Goal: Transaction & Acquisition: Purchase product/service

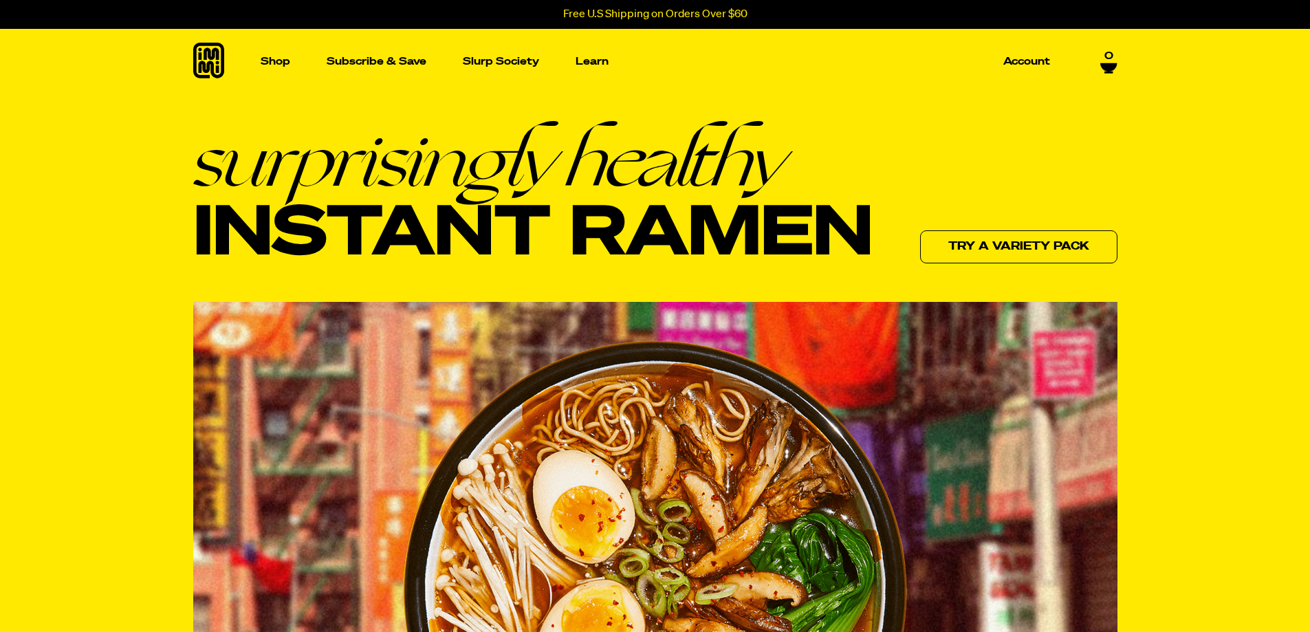
drag, startPoint x: 1099, startPoint y: 47, endPoint x: 1104, endPoint y: 55, distance: 9.0
click at [1102, 54] on div "Shop Packets Cups new Toppings new Merch Subscribe & Save Slurp Society Learn O…" at bounding box center [655, 61] width 990 height 65
click at [1104, 55] on span "0" at bounding box center [1108, 55] width 9 height 12
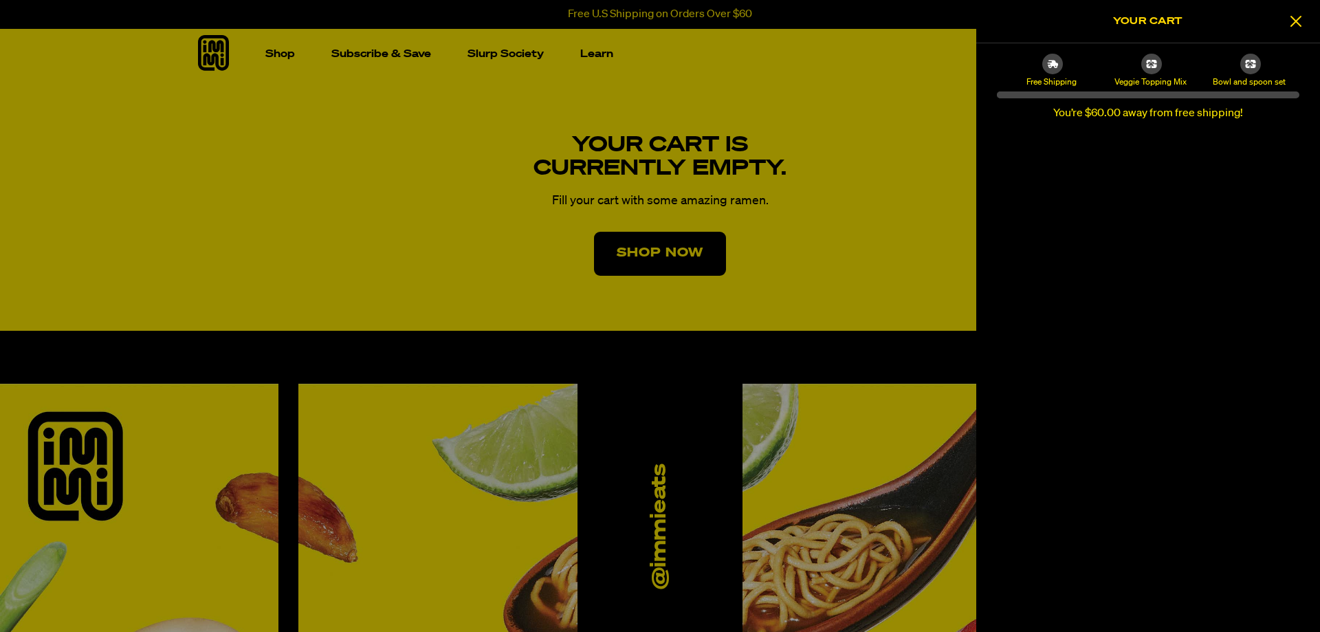
drag, startPoint x: 1142, startPoint y: 63, endPoint x: 1131, endPoint y: 98, distance: 36.8
click at [1131, 98] on div "Free Shipping Veggie Topping Mix Bowl and spoon set You’re $60.00 away from fre…" at bounding box center [1148, 88] width 344 height 90
drag, startPoint x: 1140, startPoint y: 157, endPoint x: 1145, endPoint y: 173, distance: 16.5
click at [1141, 162] on div "Your cart is empty" at bounding box center [1148, 382] width 344 height 498
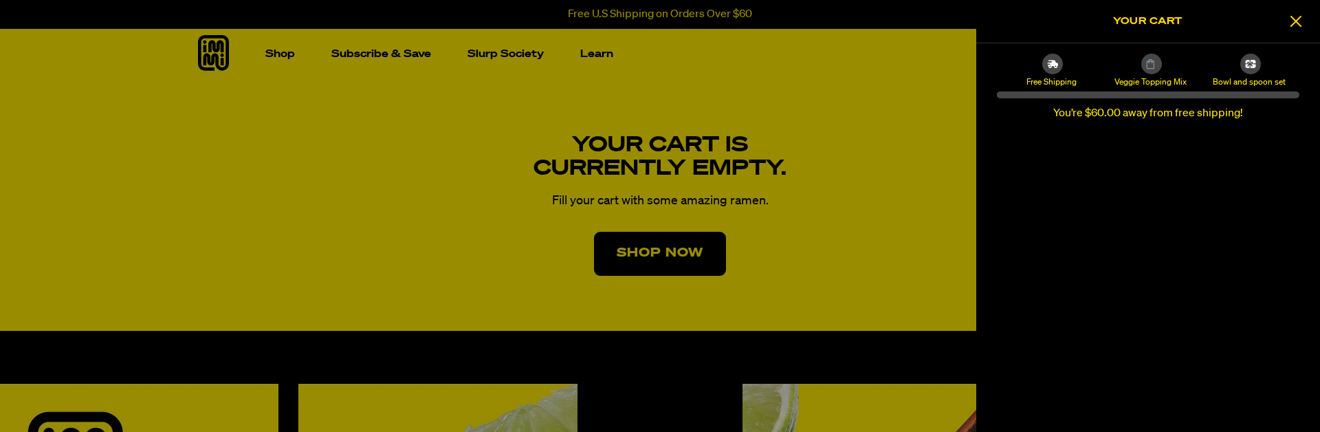
click at [725, 242] on div at bounding box center [660, 216] width 1320 height 432
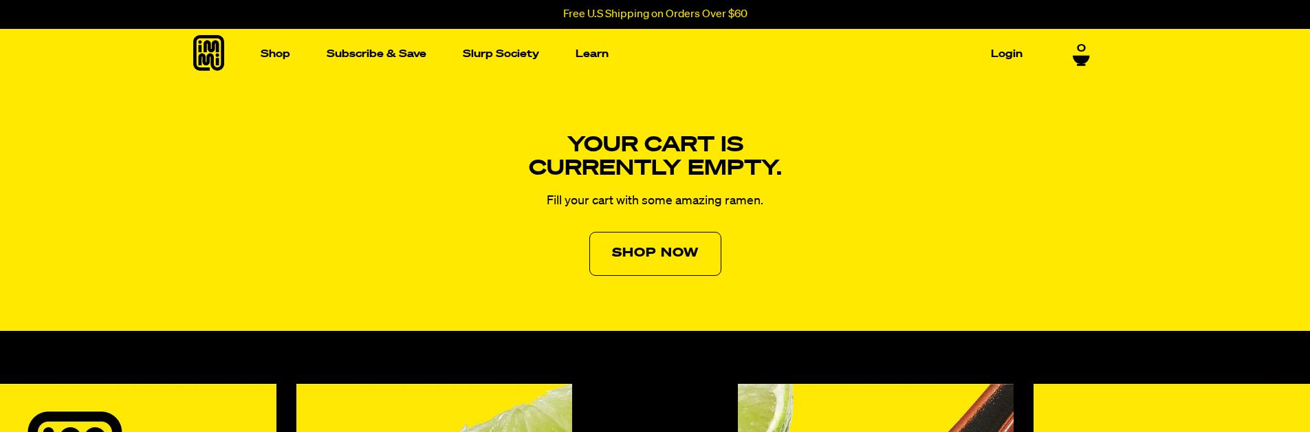
click at [700, 248] on link "Shop Now" at bounding box center [655, 254] width 132 height 44
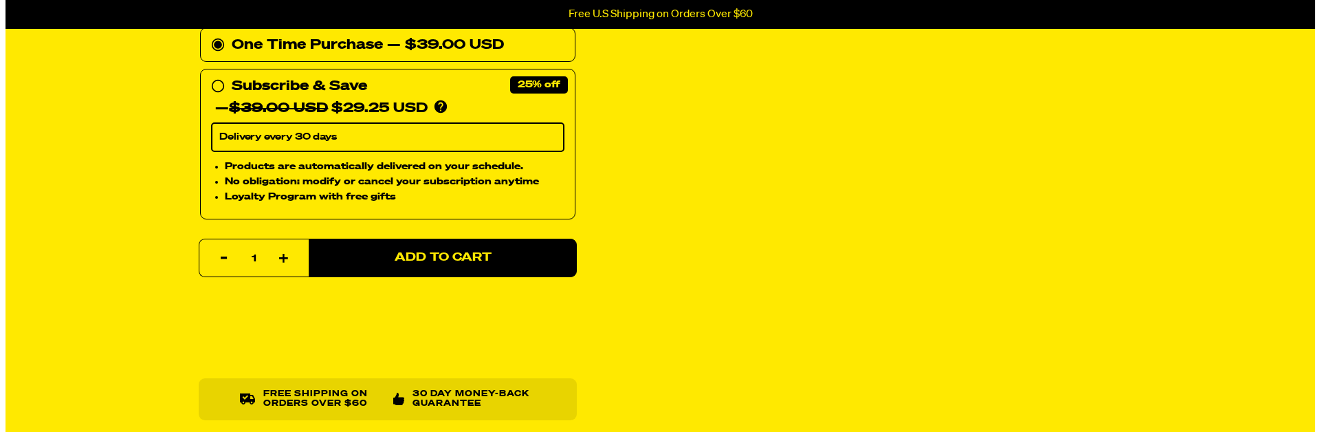
scroll to position [550, 0]
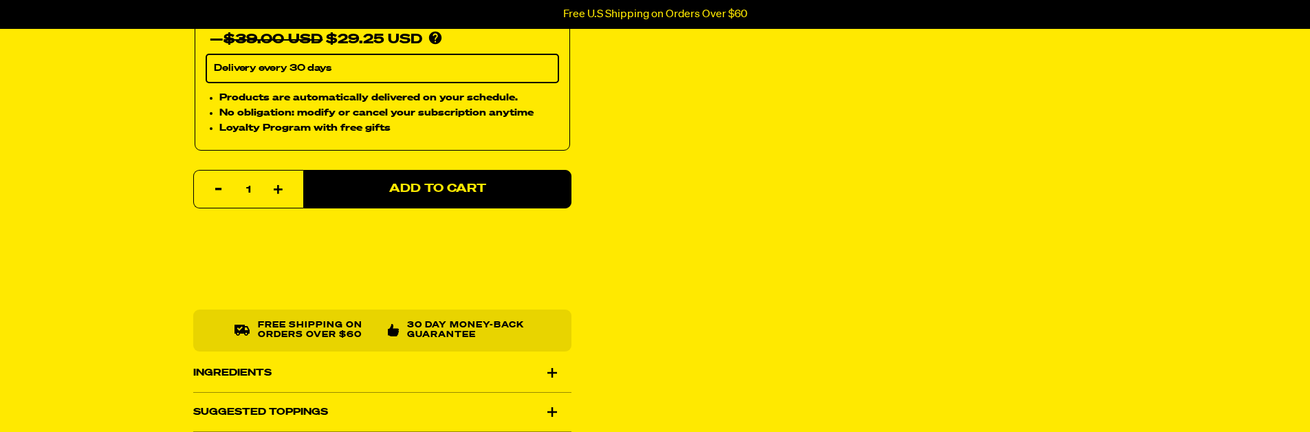
click at [485, 184] on span "Add to Cart" at bounding box center [436, 190] width 97 height 12
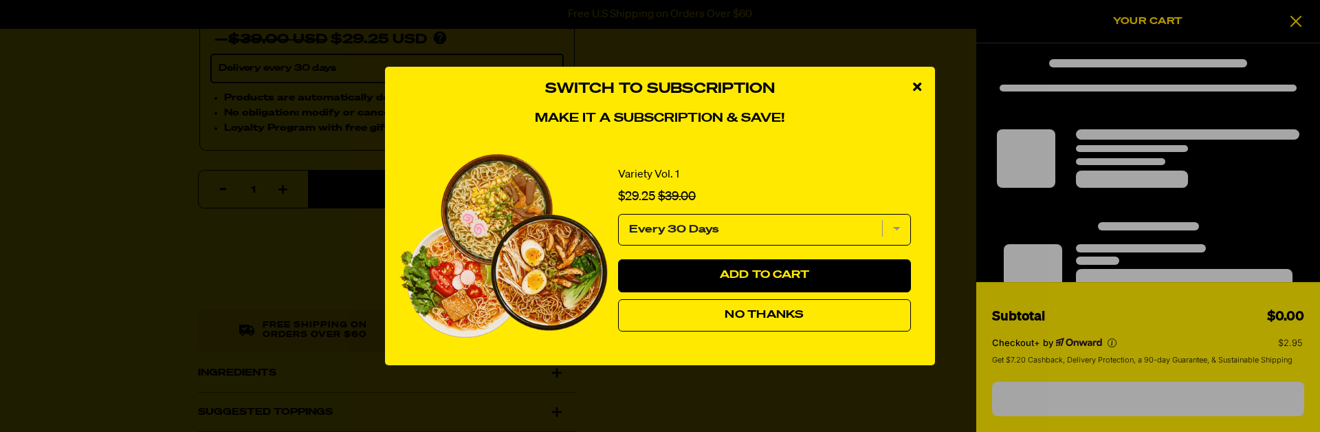
click at [913, 86] on icon "close modal" at bounding box center [917, 86] width 8 height 12
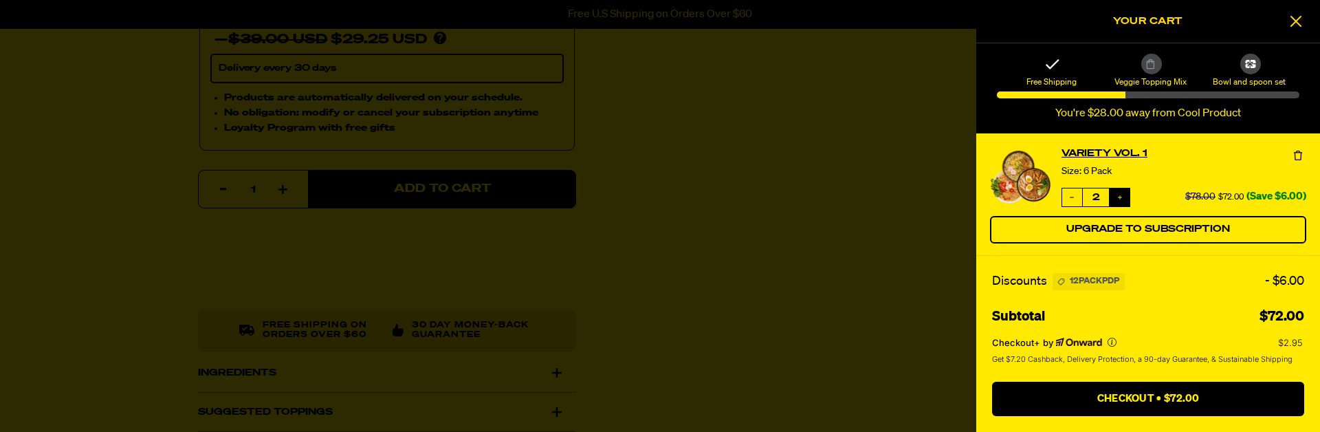
click at [1115, 197] on button "Increase quantity" at bounding box center [1120, 197] width 20 height 18
click at [1126, 191] on button "Increase quantity" at bounding box center [1120, 197] width 20 height 18
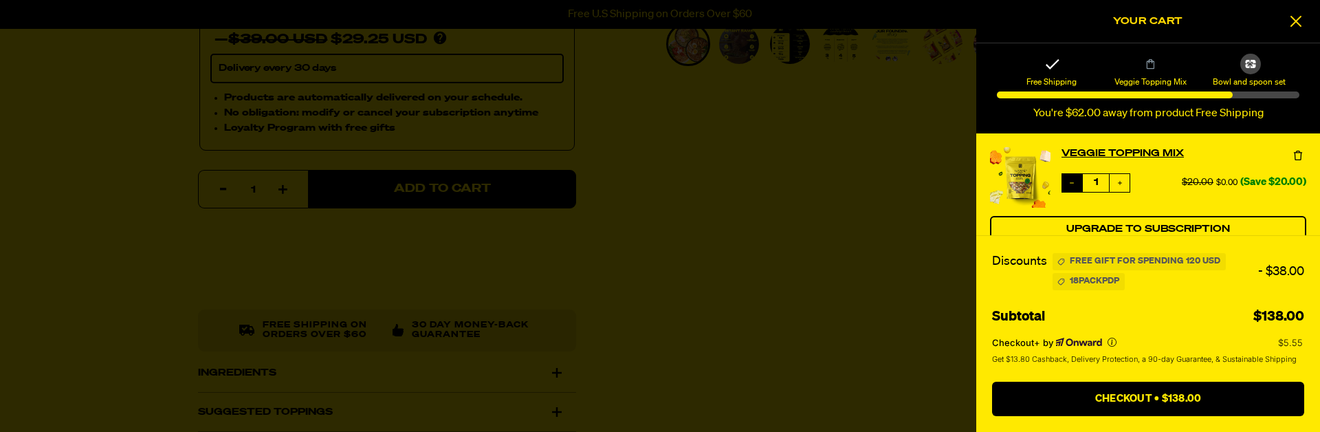
click at [1077, 186] on button "Decrease quantity" at bounding box center [1072, 183] width 20 height 18
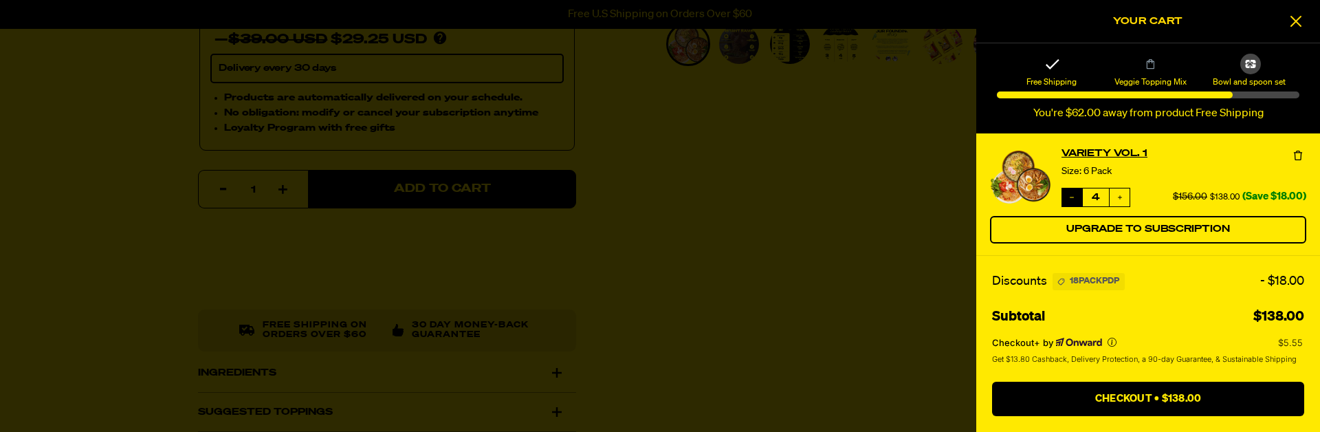
click at [1075, 193] on icon "Decrease quantity" at bounding box center [1072, 197] width 8 height 8
type input "3"
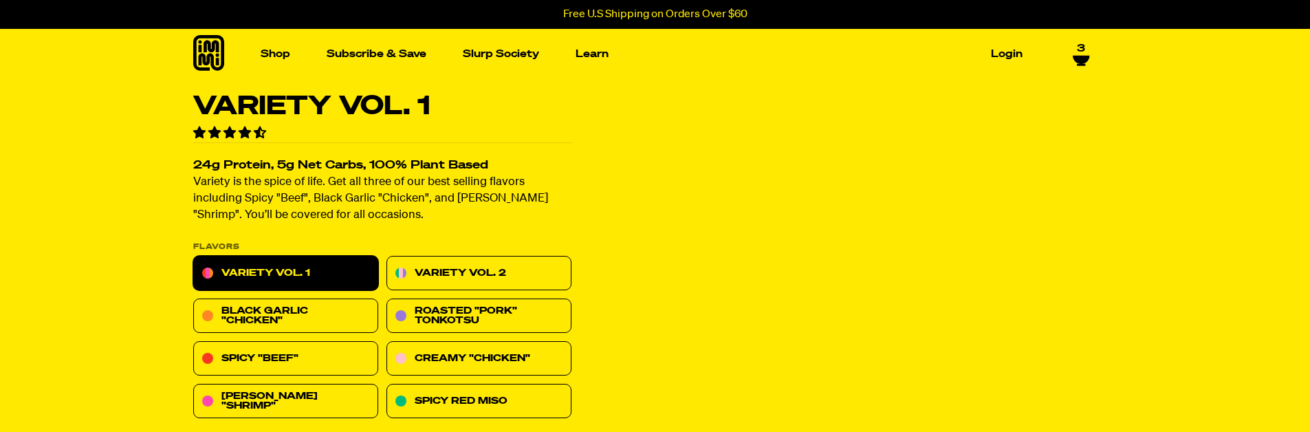
click at [1080, 41] on div "Shop Packets Cups new Toppings" at bounding box center [655, 54] width 990 height 50
click at [1082, 58] on icon at bounding box center [1081, 60] width 17 height 8
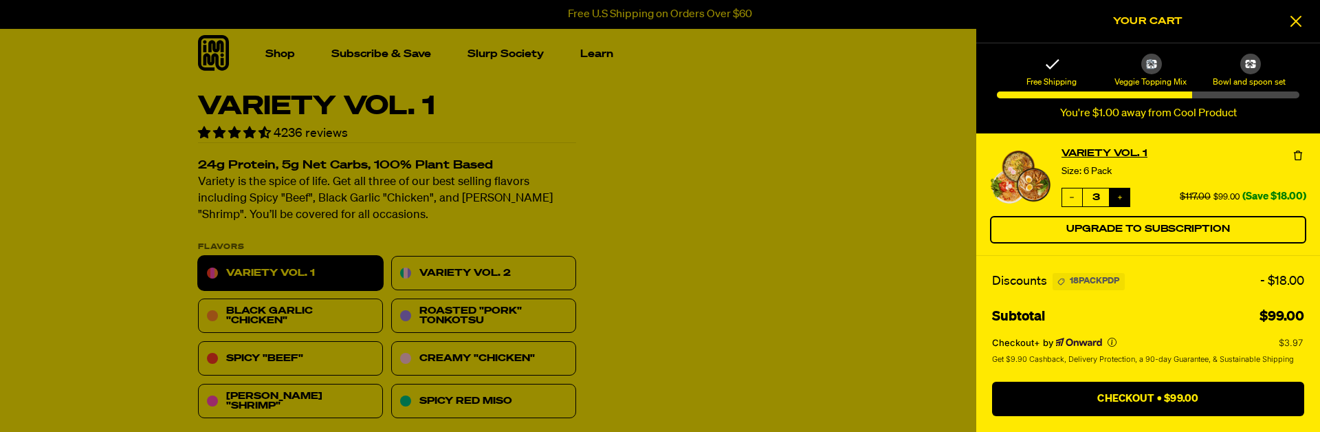
click at [1122, 199] on icon "Increase quantity" at bounding box center [1120, 197] width 8 height 8
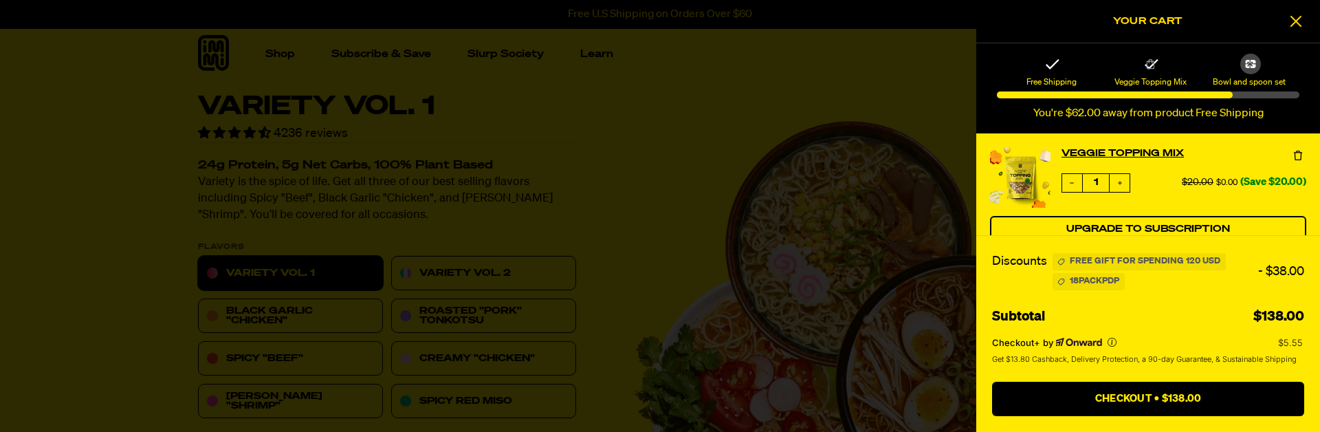
scroll to position [550, 0]
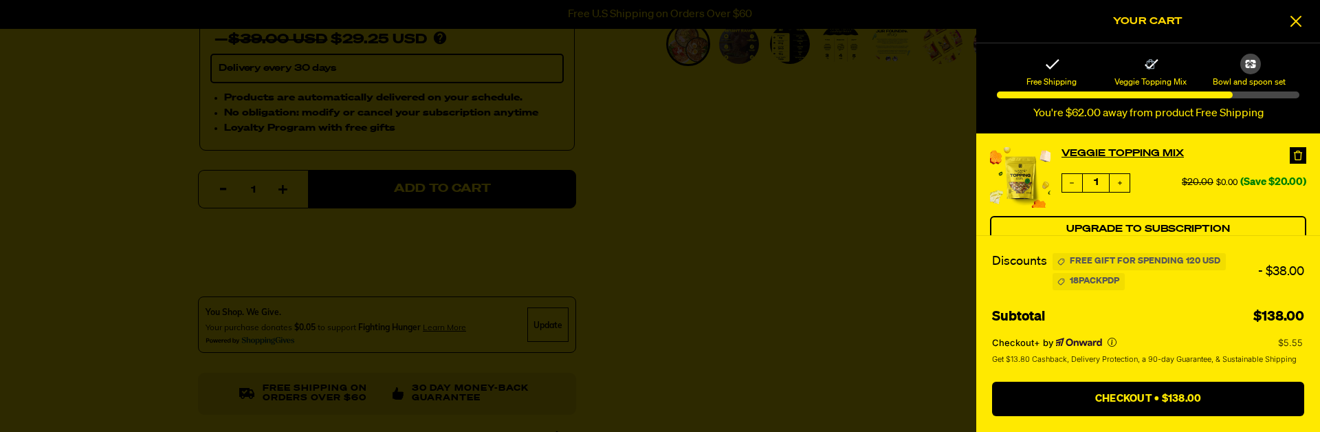
click at [1299, 151] on icon at bounding box center [1298, 156] width 14 height 14
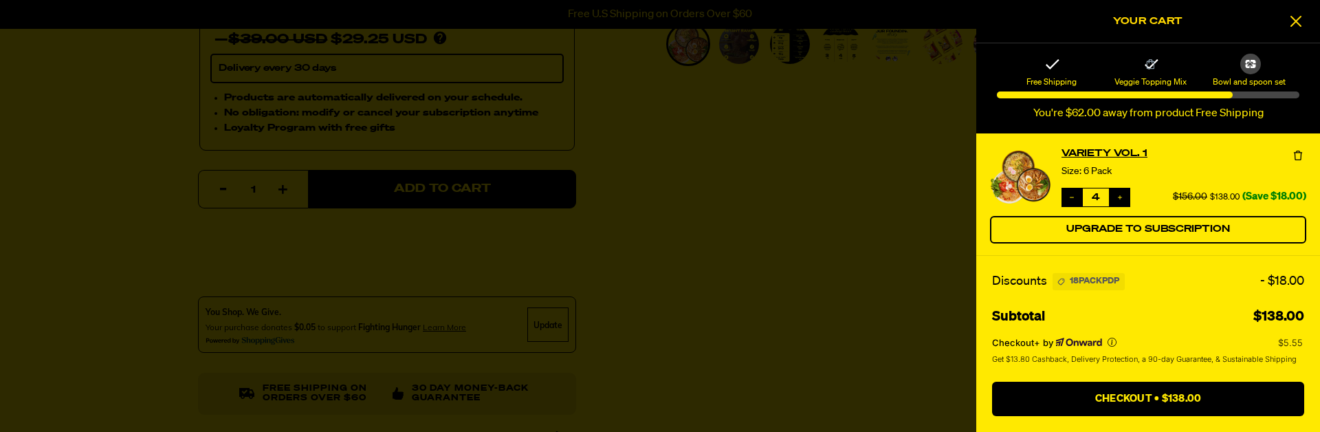
click at [1079, 203] on button "Decrease quantity" at bounding box center [1072, 197] width 20 height 18
click at [1127, 200] on button "Increase quantity" at bounding box center [1120, 197] width 20 height 18
type input "4"
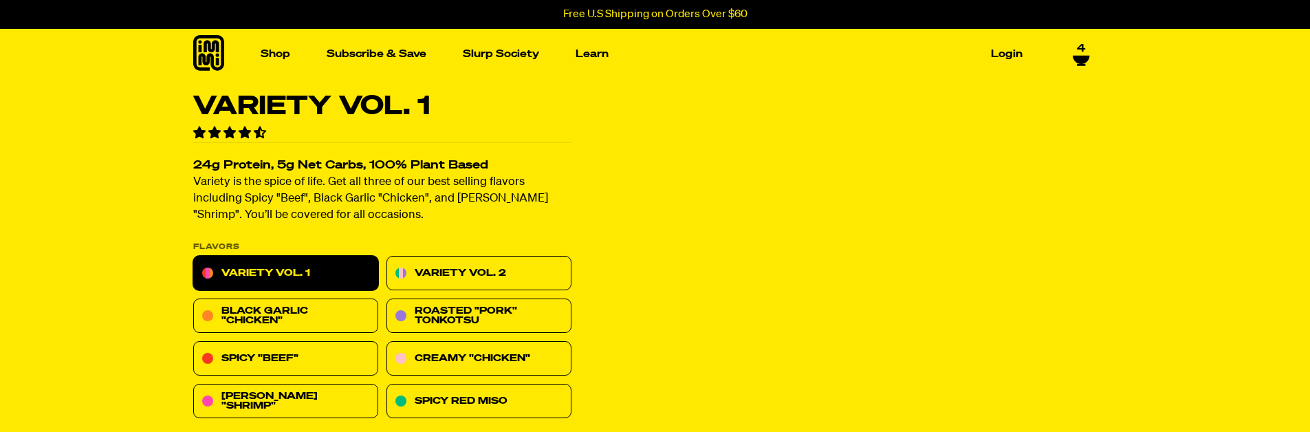
click at [1077, 58] on icon at bounding box center [1081, 55] width 17 height 8
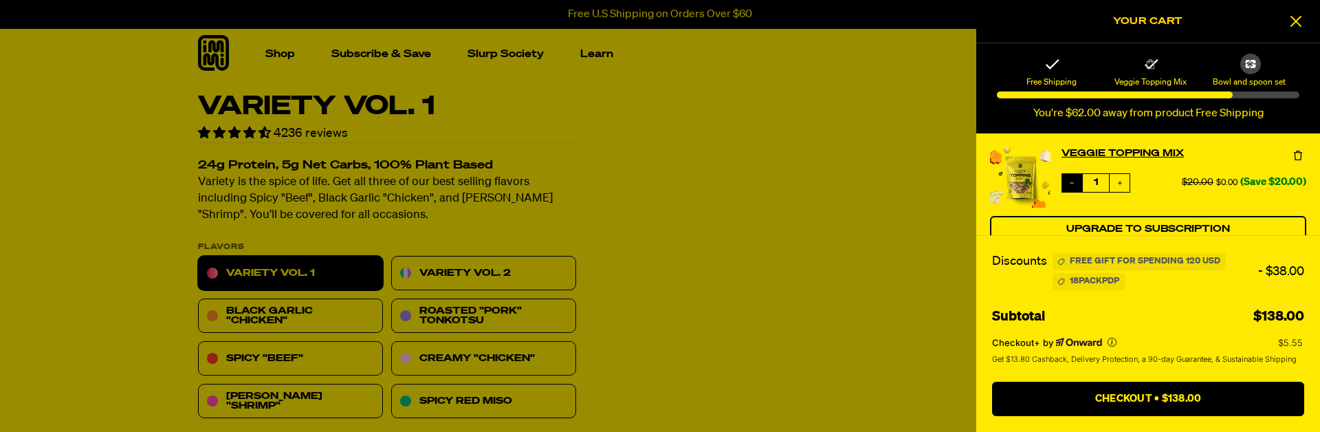
click at [1070, 180] on icon "Decrease quantity" at bounding box center [1072, 183] width 8 height 8
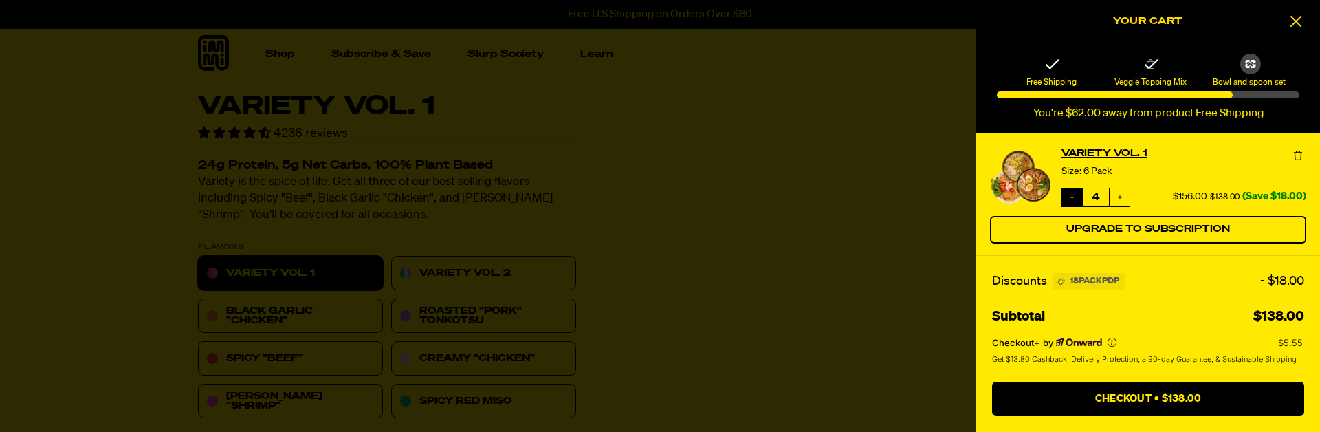
click at [1070, 204] on button "Decrease quantity" at bounding box center [1072, 197] width 20 height 18
click at [1121, 199] on icon "Increase quantity" at bounding box center [1120, 197] width 8 height 8
type input "4"
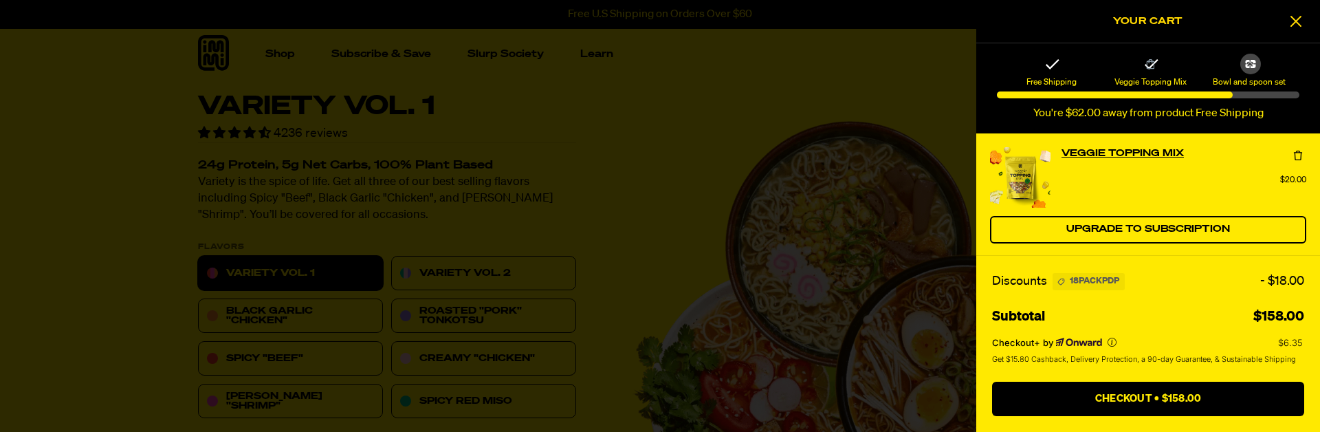
scroll to position [550, 0]
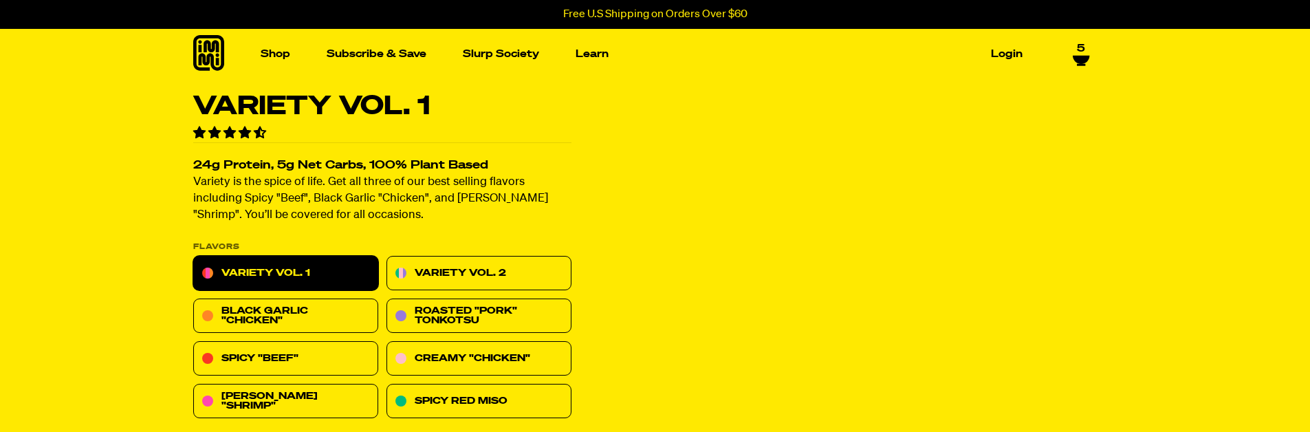
click at [1077, 59] on icon at bounding box center [1081, 60] width 17 height 8
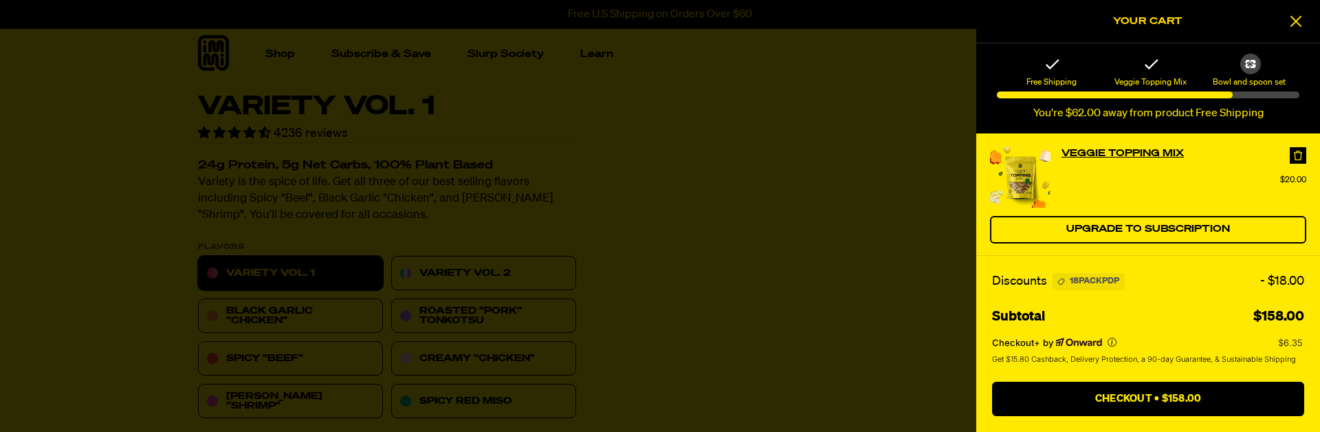
click at [1293, 155] on icon at bounding box center [1298, 156] width 14 height 14
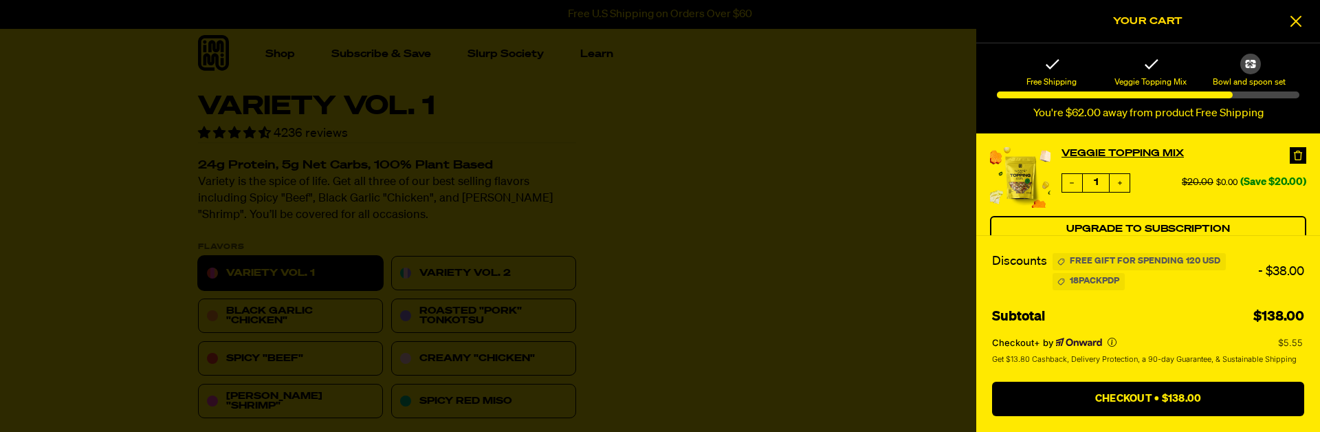
click at [1300, 155] on icon at bounding box center [1298, 156] width 14 height 14
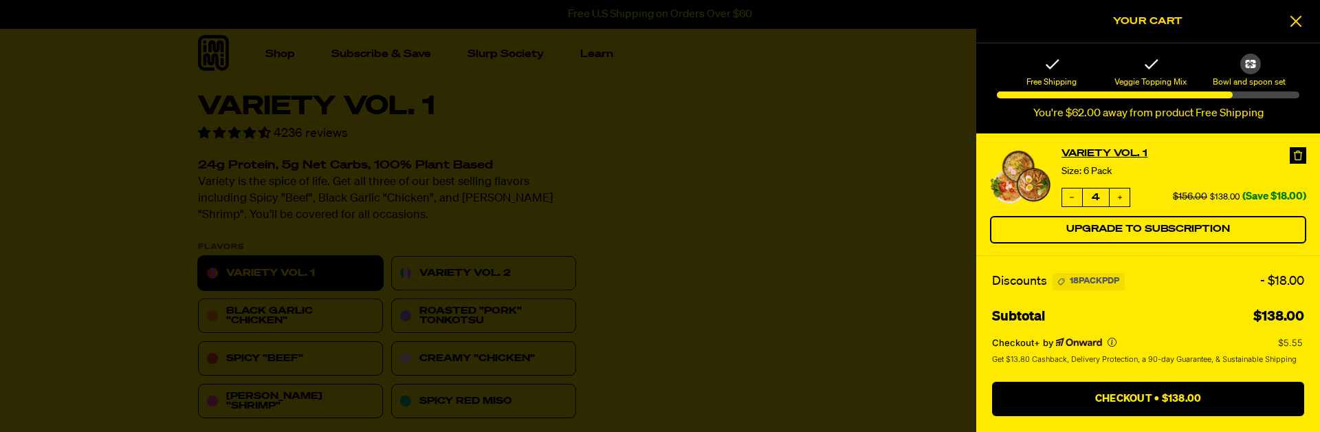
click at [1298, 153] on icon at bounding box center [1298, 156] width 8 height 10
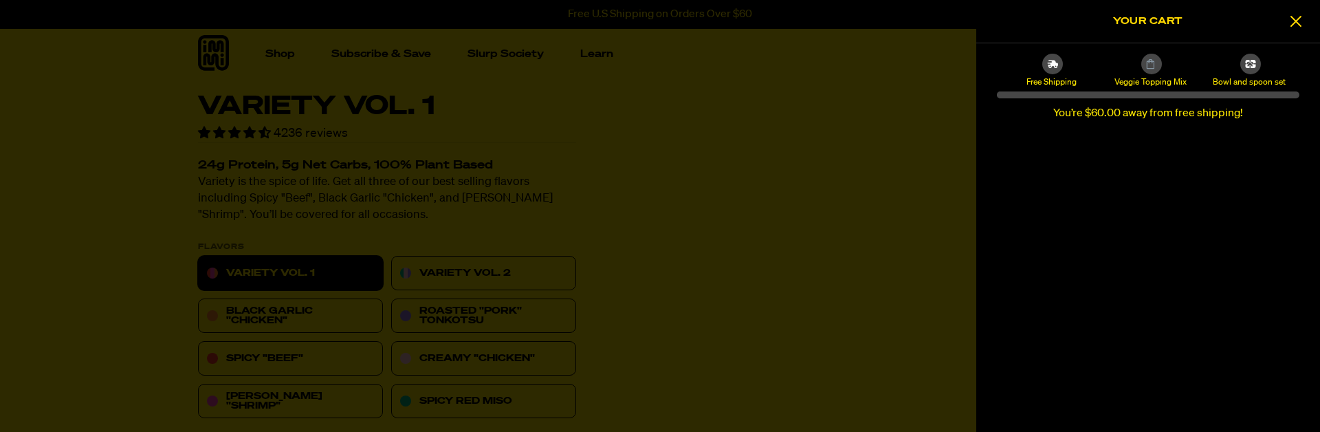
click at [406, 213] on div at bounding box center [660, 216] width 1320 height 432
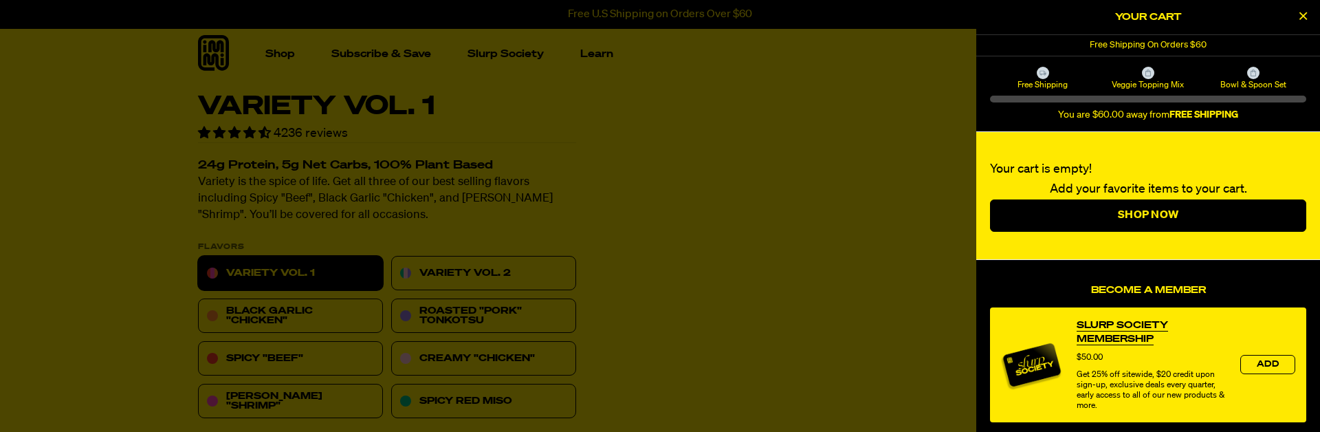
click at [644, 207] on div at bounding box center [660, 216] width 1320 height 432
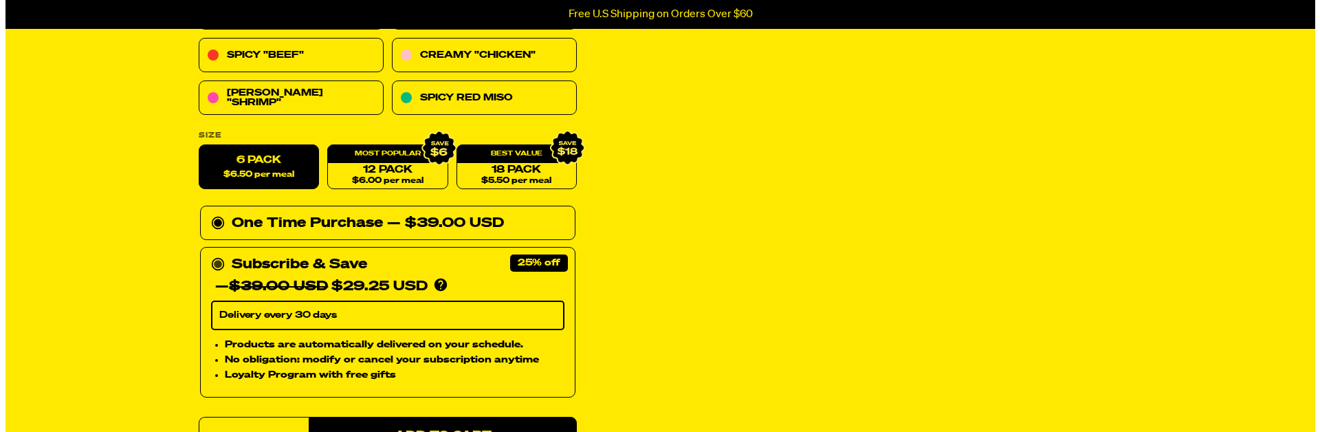
scroll to position [413, 0]
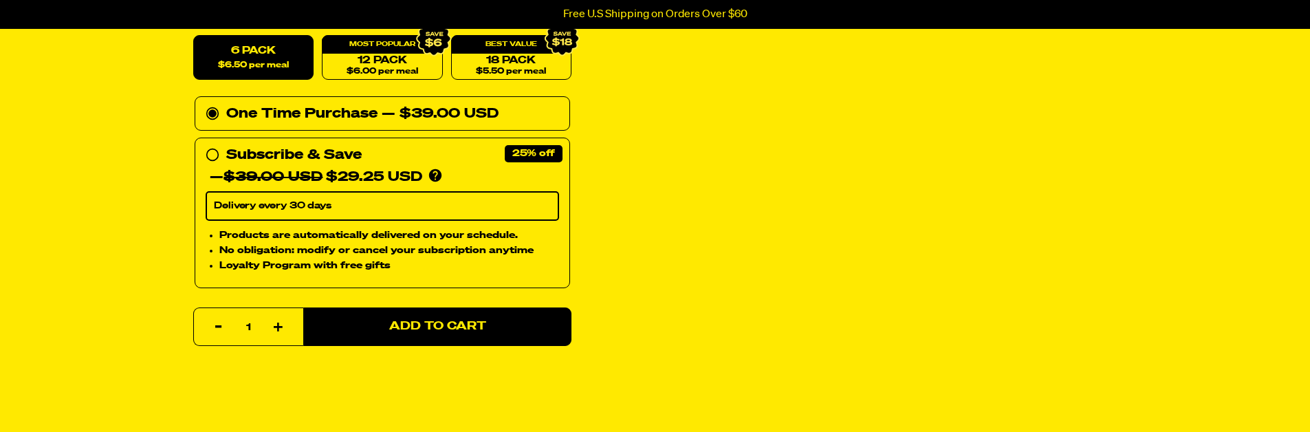
click at [457, 320] on button "Add to Cart" at bounding box center [437, 326] width 268 height 39
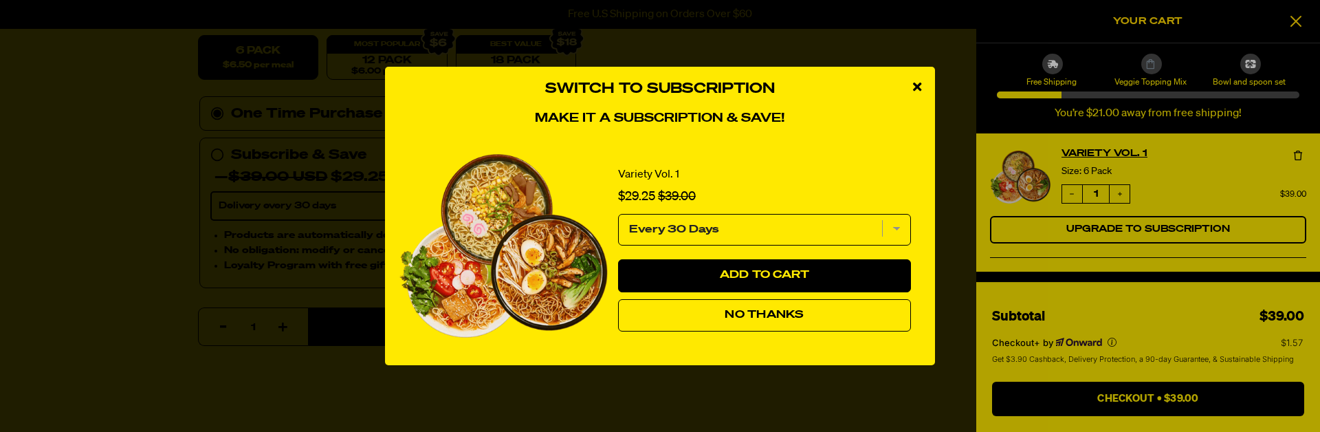
click at [916, 87] on icon "close modal" at bounding box center [917, 86] width 8 height 12
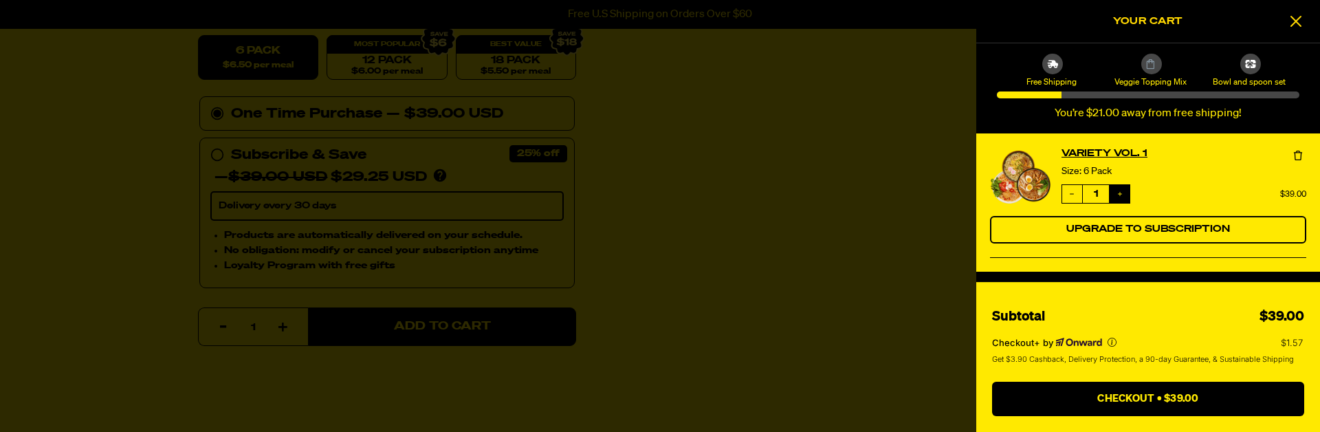
click at [1121, 194] on icon "Increase quantity" at bounding box center [1120, 194] width 4 height 4
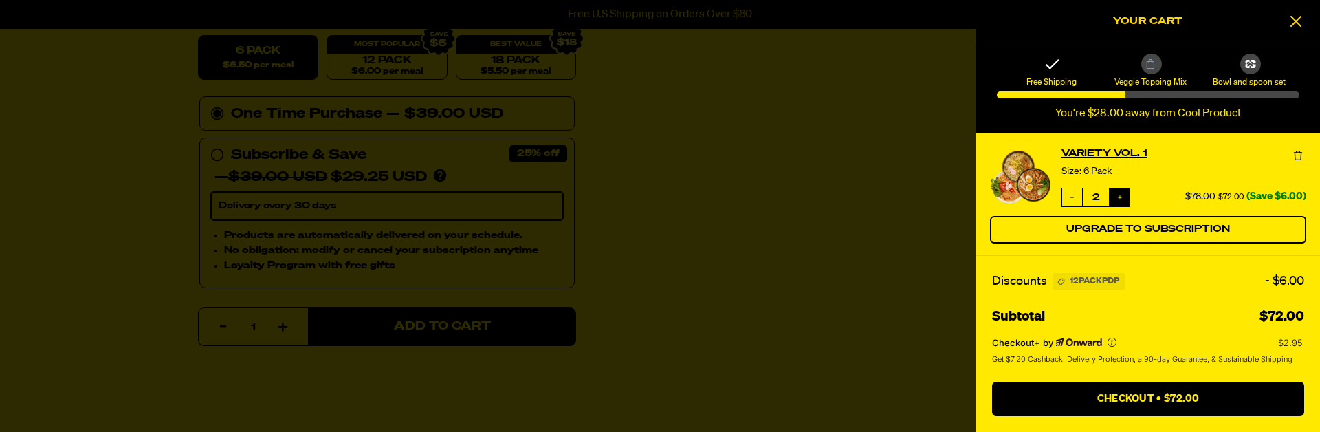
click at [1124, 195] on button "Increase quantity" at bounding box center [1120, 197] width 20 height 18
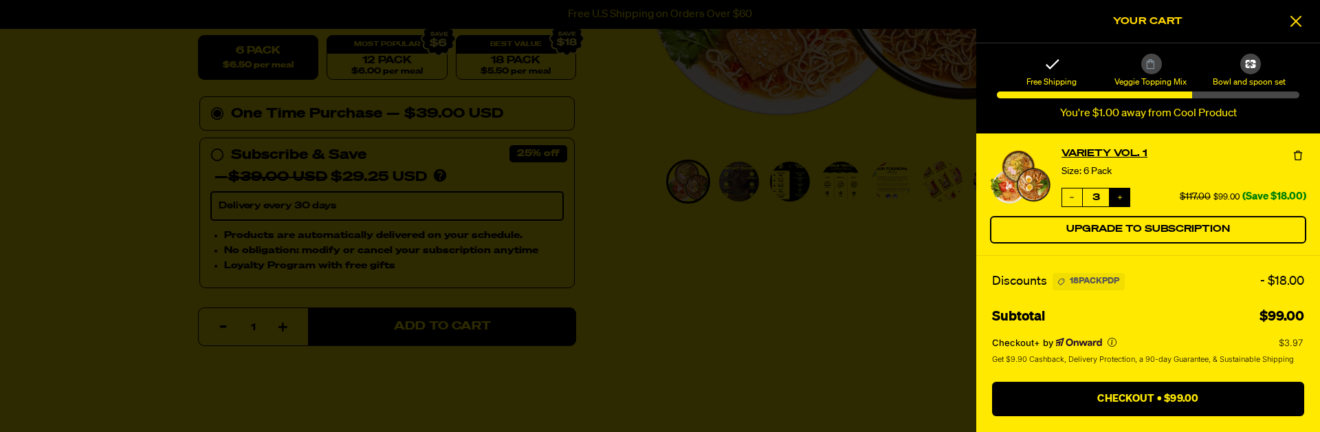
click at [1115, 196] on button "Increase quantity" at bounding box center [1120, 197] width 20 height 18
click at [1075, 197] on icon "Decrease quantity" at bounding box center [1072, 197] width 8 height 8
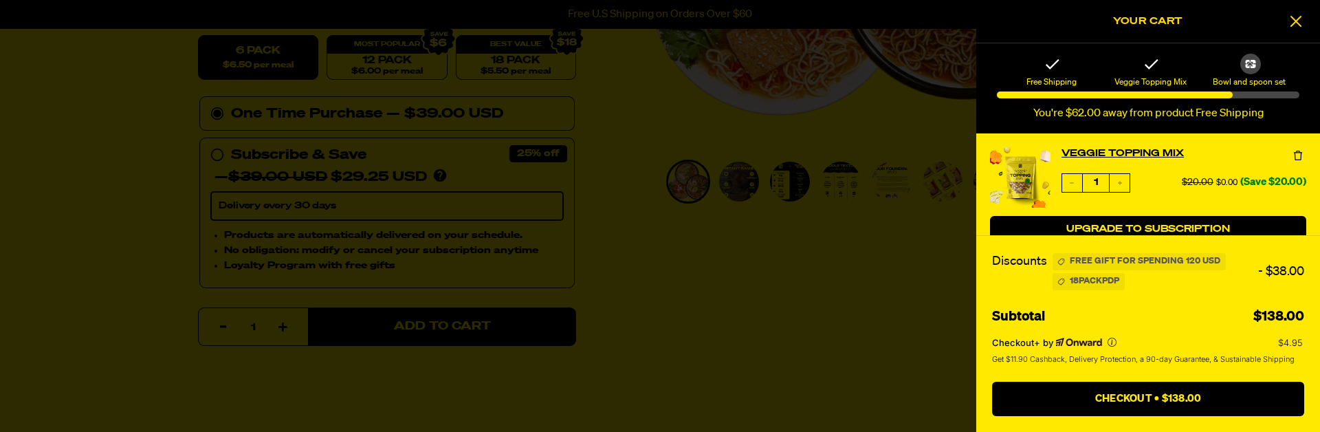
type input "3"
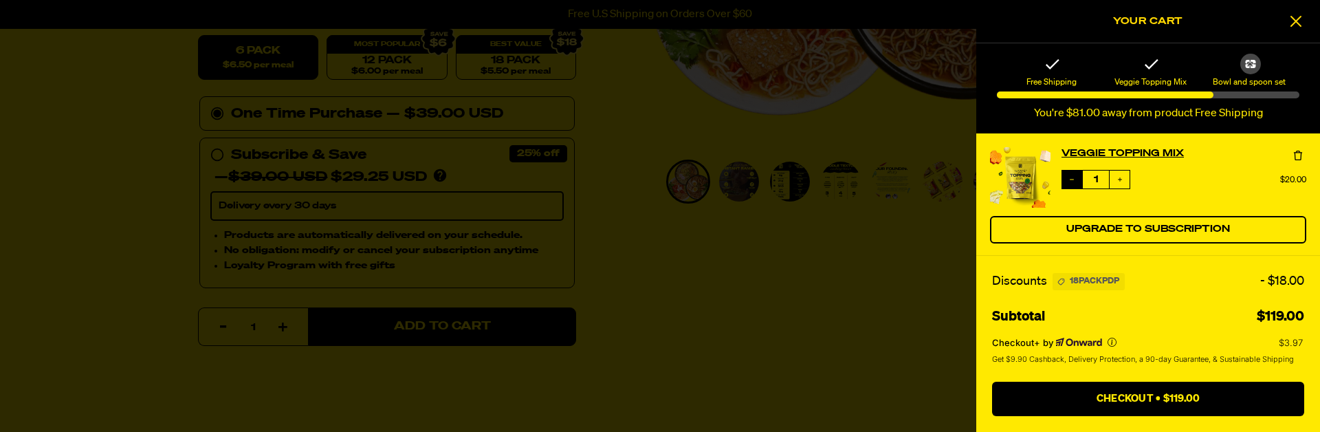
click at [1066, 178] on button "Decrease quantity" at bounding box center [1072, 180] width 20 height 18
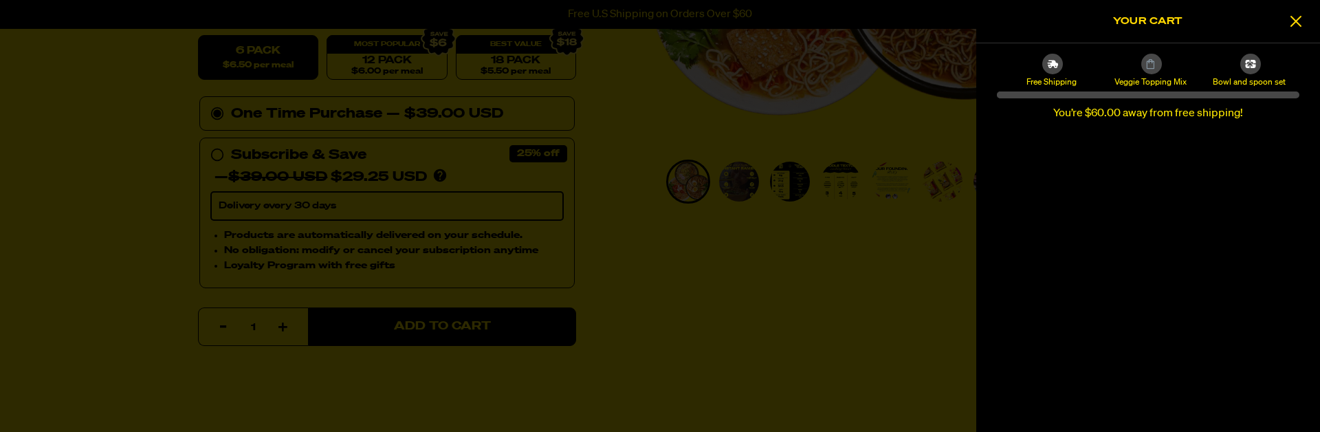
click at [684, 188] on div at bounding box center [660, 216] width 1320 height 432
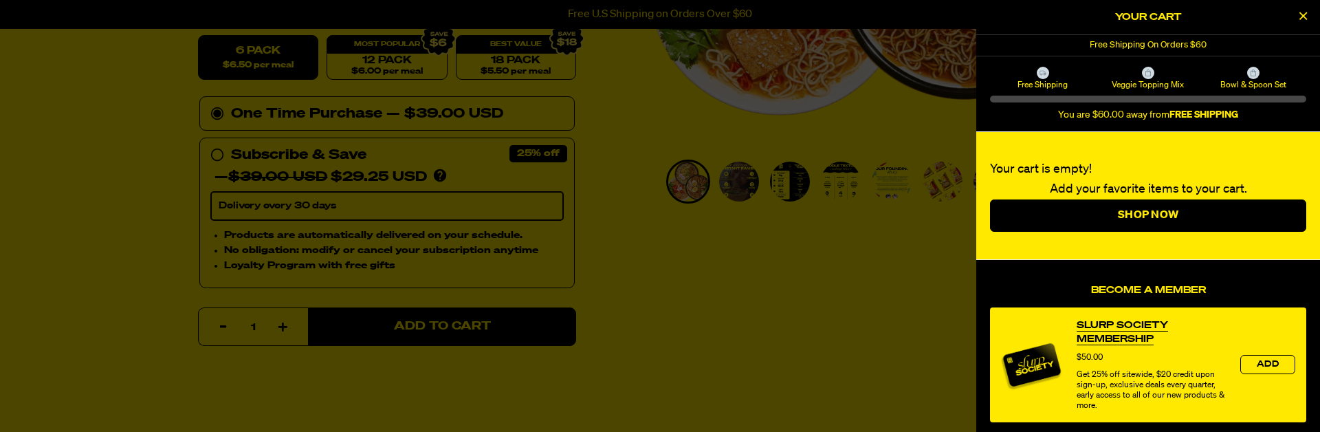
click at [498, 325] on div at bounding box center [660, 216] width 1320 height 432
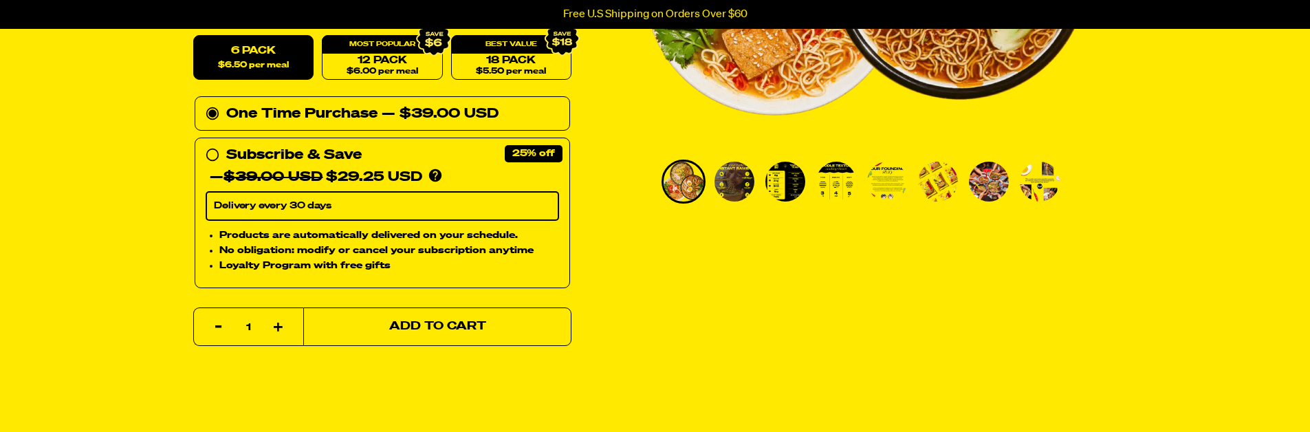
click at [498, 325] on button "Add to Cart" at bounding box center [437, 326] width 268 height 39
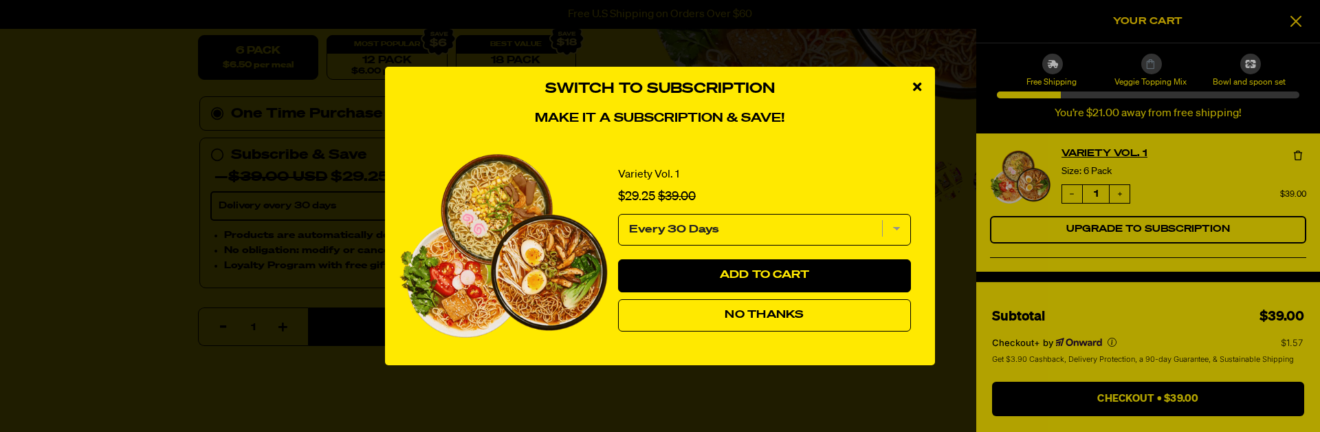
click at [917, 87] on icon "close modal" at bounding box center [917, 86] width 8 height 12
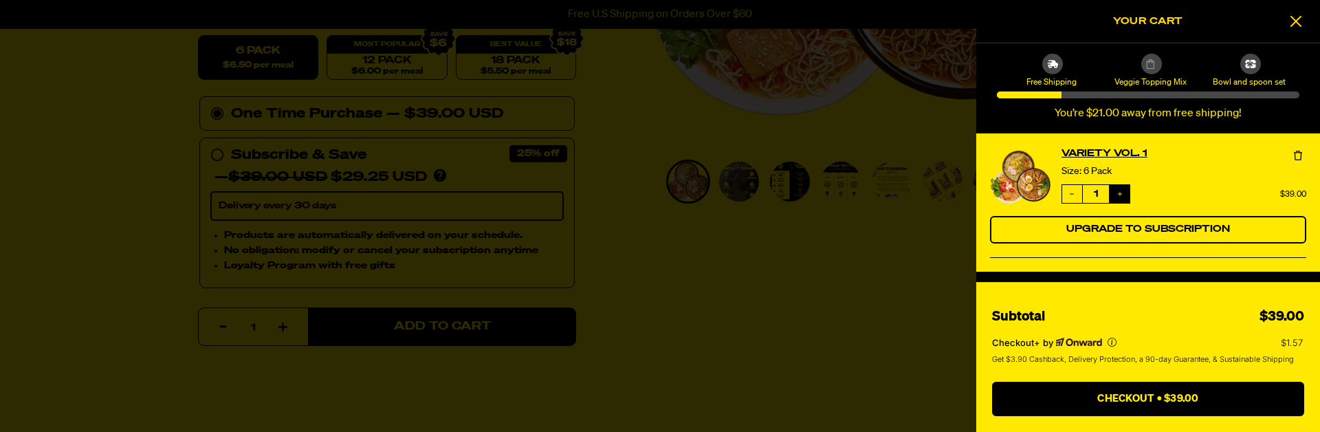
click at [1122, 195] on icon "Increase quantity" at bounding box center [1120, 194] width 8 height 8
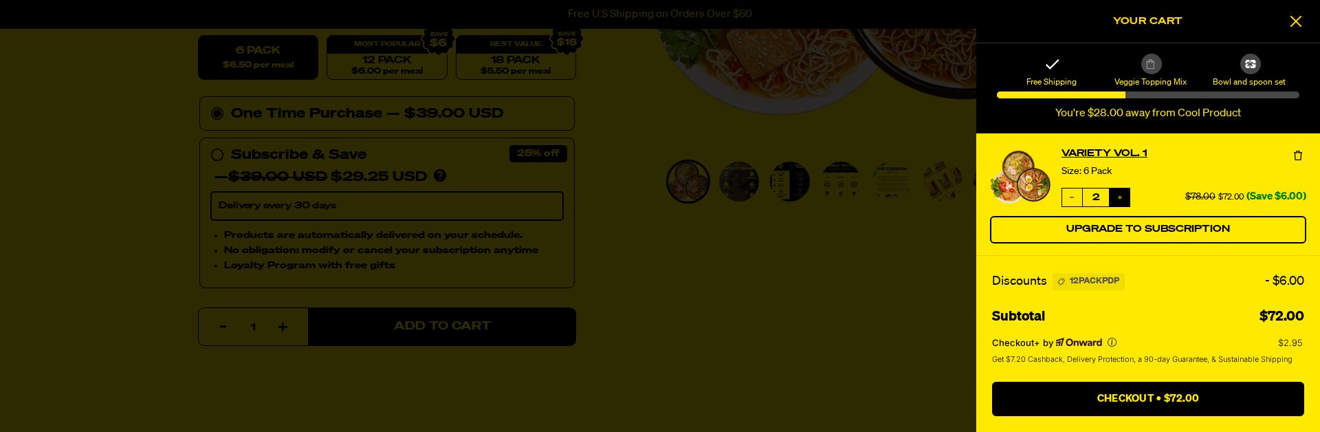
click at [1124, 195] on button "Increase quantity" at bounding box center [1120, 197] width 20 height 18
click at [1120, 197] on icon "Increase quantity" at bounding box center [1120, 197] width 4 height 4
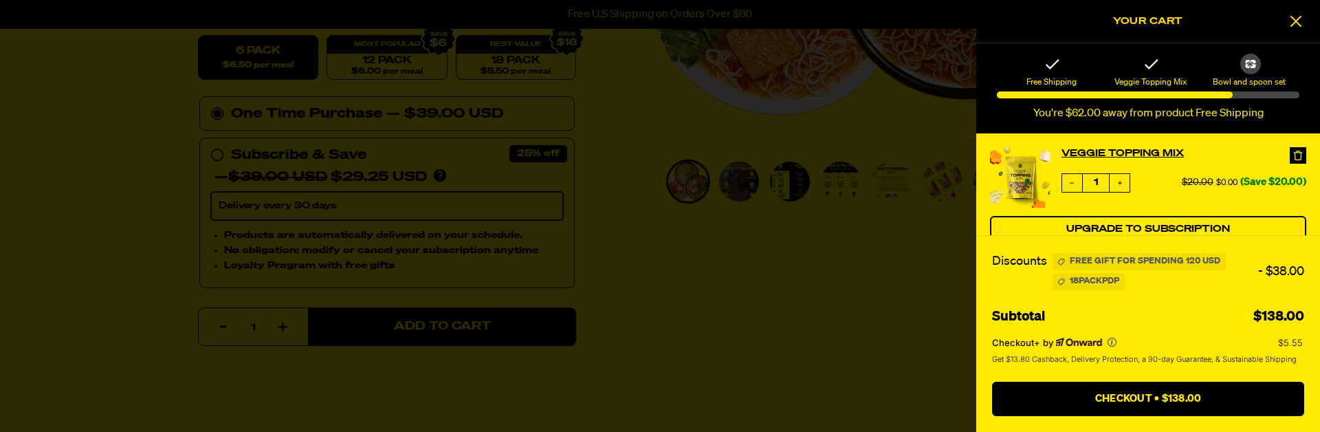
click at [1293, 155] on icon at bounding box center [1298, 156] width 14 height 14
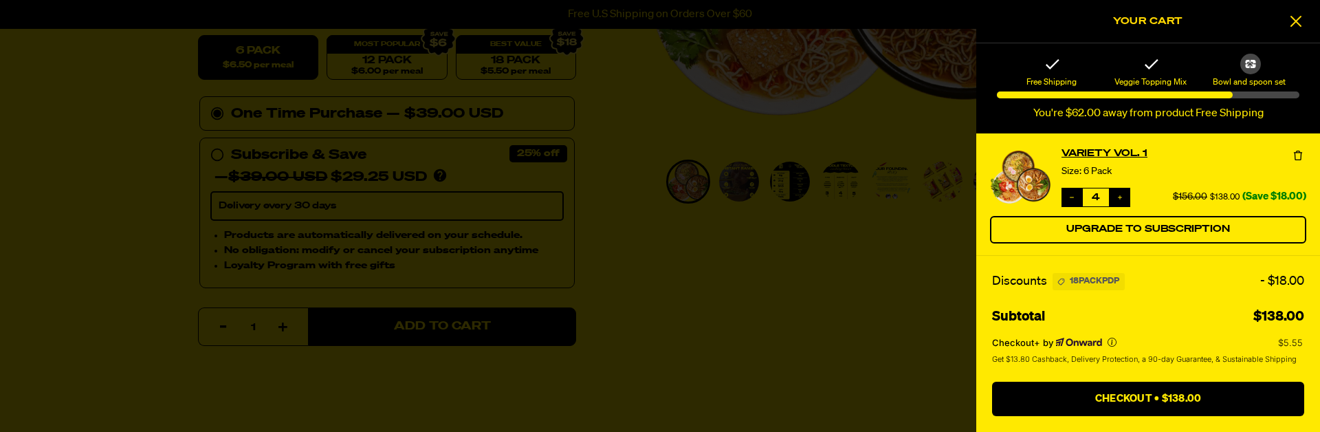
click at [1068, 201] on icon "Decrease quantity" at bounding box center [1072, 197] width 8 height 8
click at [1122, 200] on icon "Increase quantity" at bounding box center [1120, 197] width 8 height 8
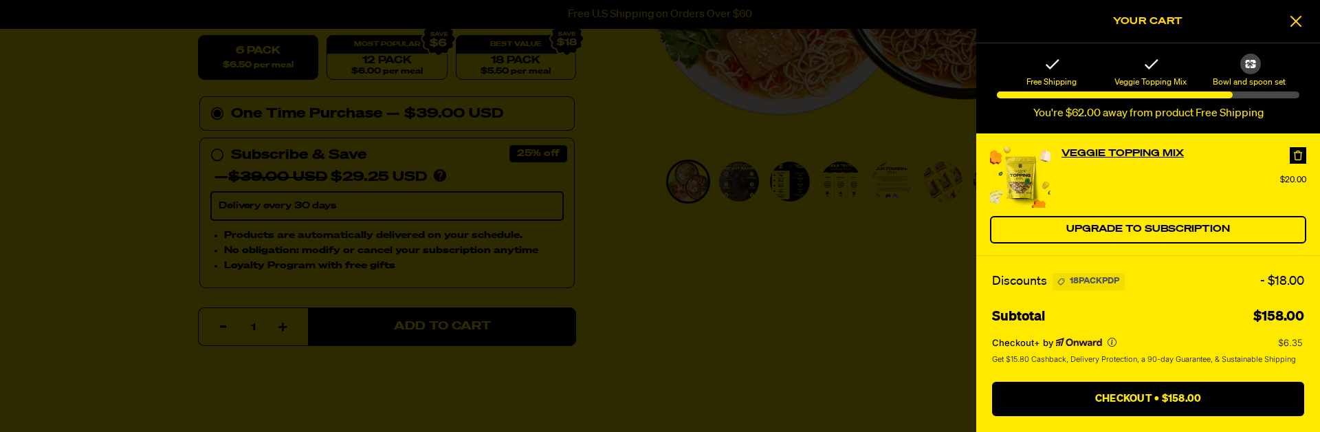
click at [1298, 153] on icon at bounding box center [1298, 156] width 14 height 14
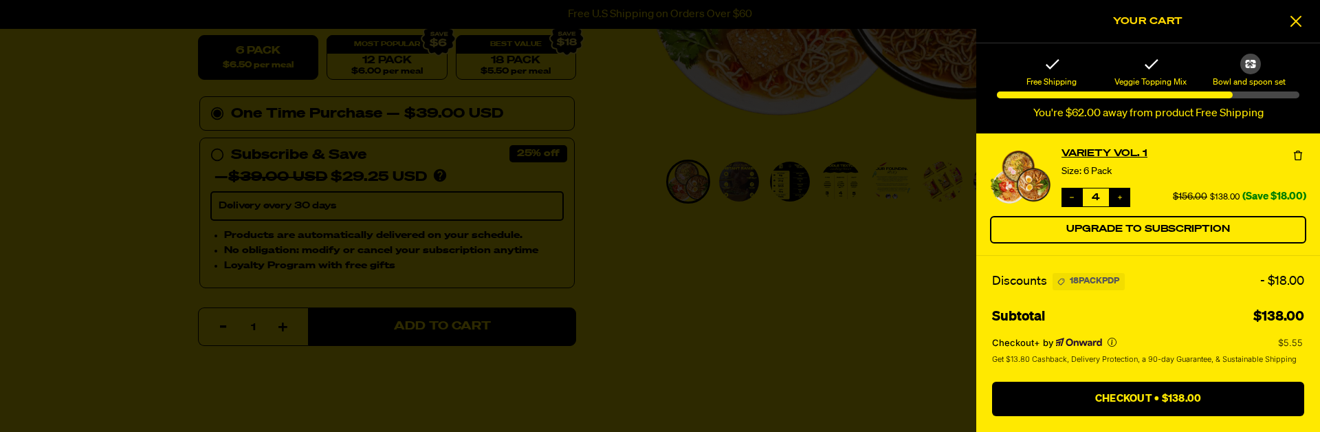
click at [1072, 198] on icon "Decrease quantity" at bounding box center [1072, 197] width 8 height 8
type input "3"
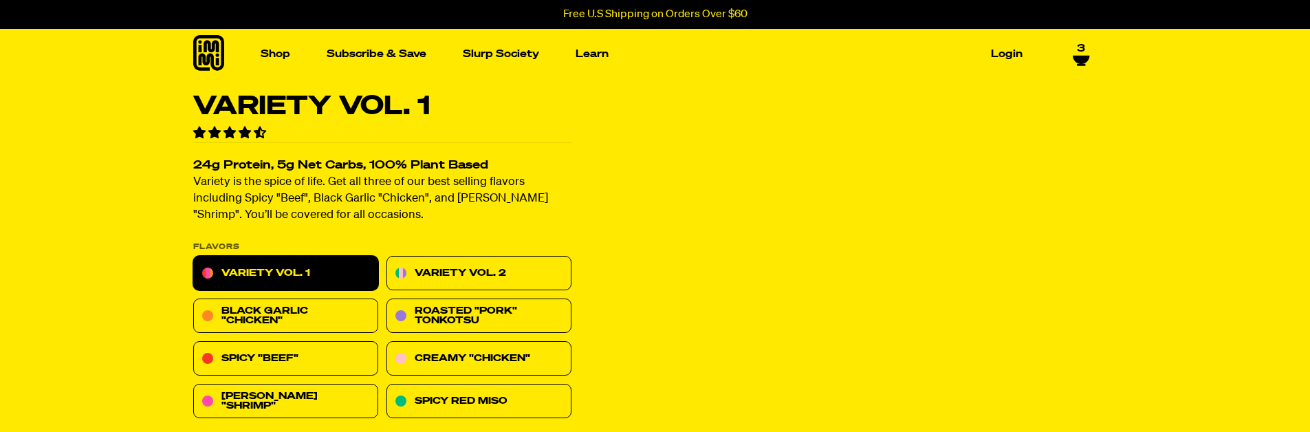
click at [1078, 52] on span "3" at bounding box center [1081, 45] width 8 height 12
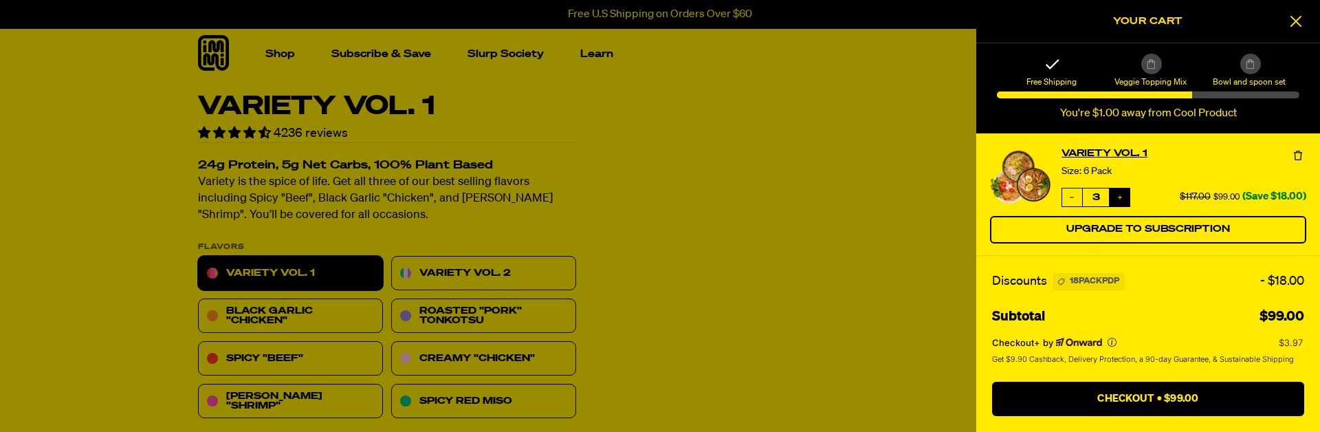
click at [1126, 201] on button "Increase quantity" at bounding box center [1120, 197] width 20 height 18
click at [1130, 193] on div "Decrease quantity 3 Increase quantity 18PACKPDP" at bounding box center [1184, 197] width 245 height 19
click at [1128, 193] on button "Increase quantity" at bounding box center [1120, 197] width 20 height 18
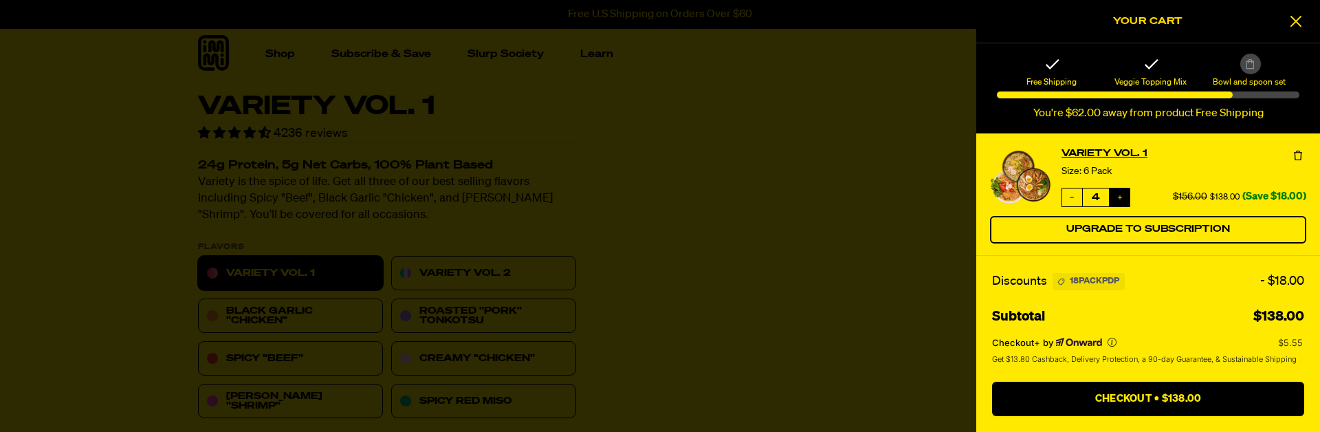
click at [1121, 195] on icon "Increase quantity" at bounding box center [1120, 197] width 8 height 8
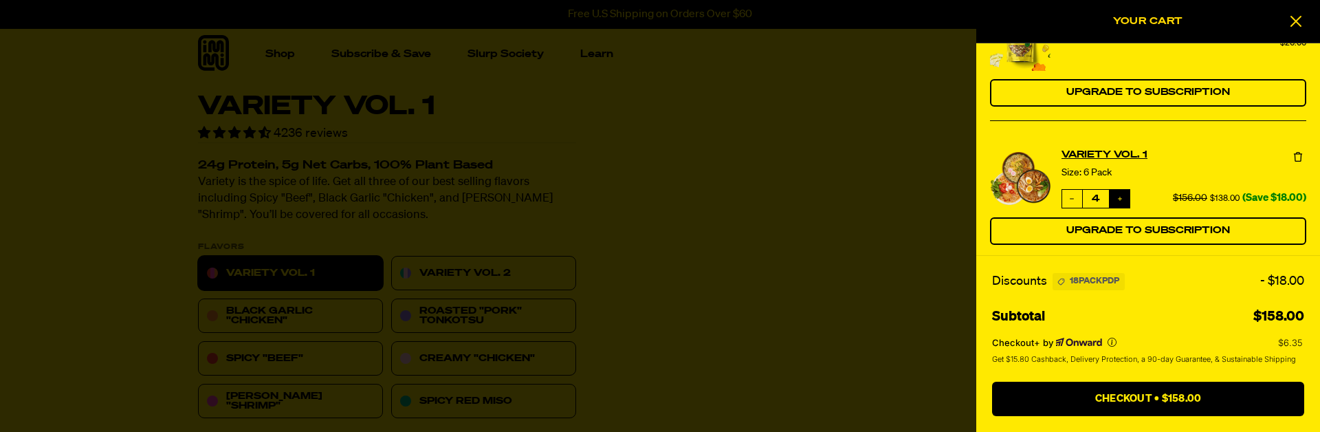
scroll to position [138, 0]
click at [1121, 199] on icon "Increase quantity" at bounding box center [1120, 198] width 8 height 8
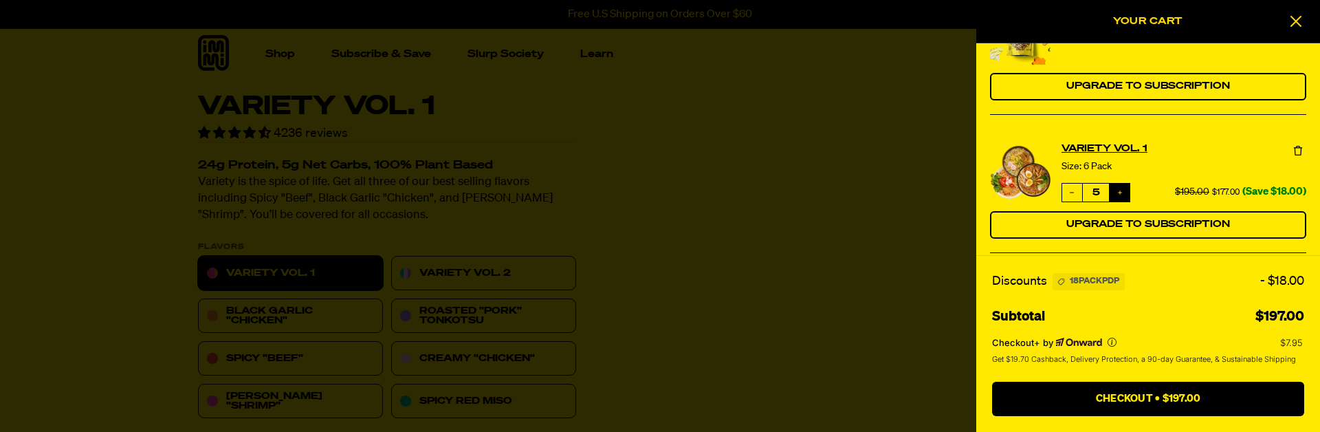
scroll to position [206, 0]
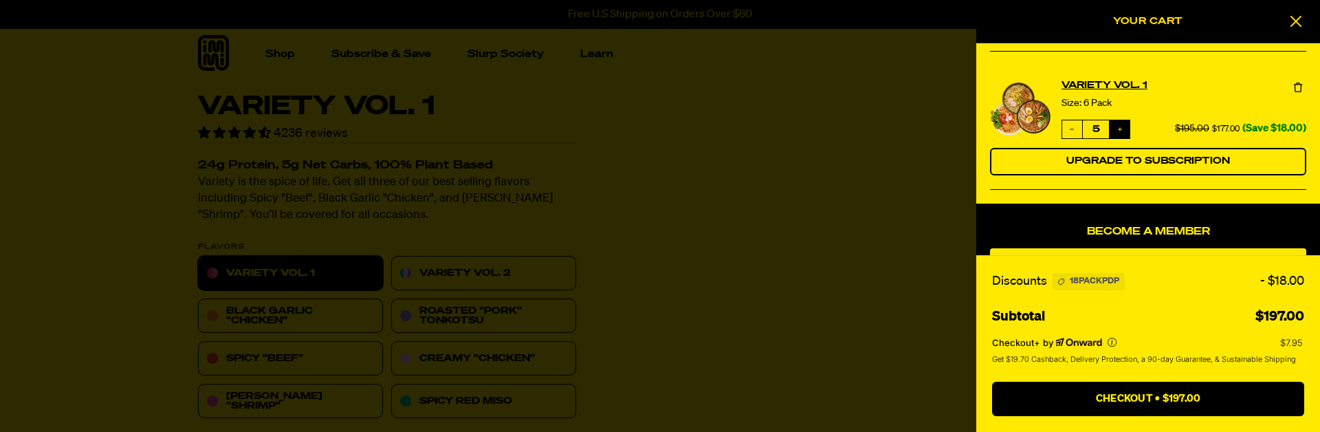
click at [1128, 129] on button "Increase quantity" at bounding box center [1120, 129] width 20 height 18
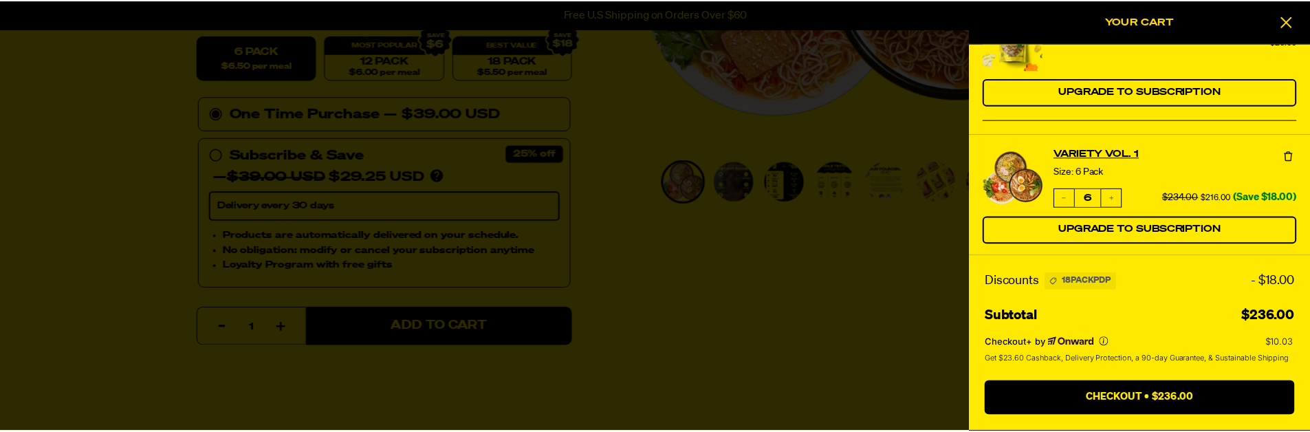
scroll to position [0, 0]
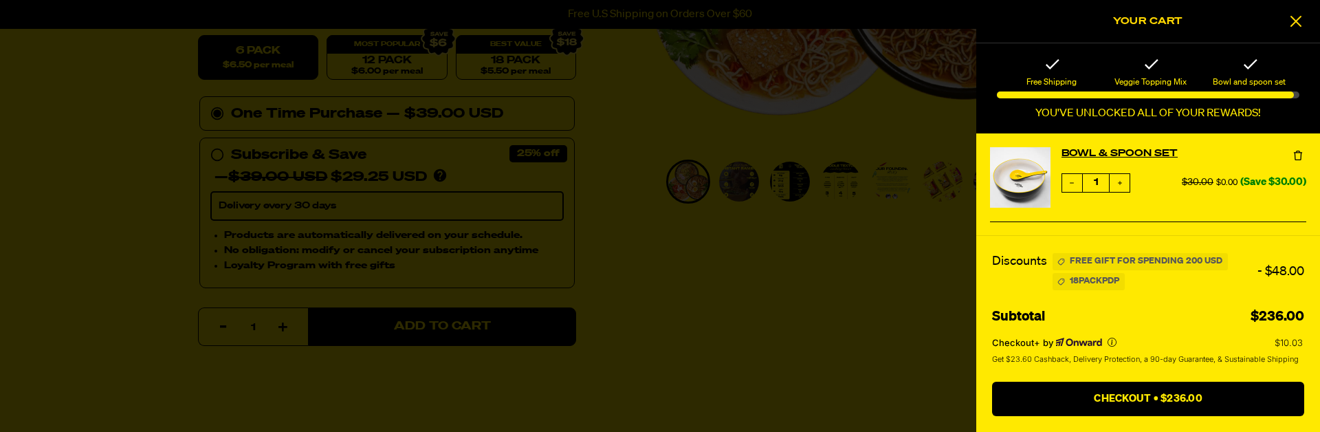
click at [1281, 155] on div "Bowl & Spoon Set" at bounding box center [1184, 155] width 245 height 17
click at [1303, 154] on icon at bounding box center [1298, 156] width 14 height 14
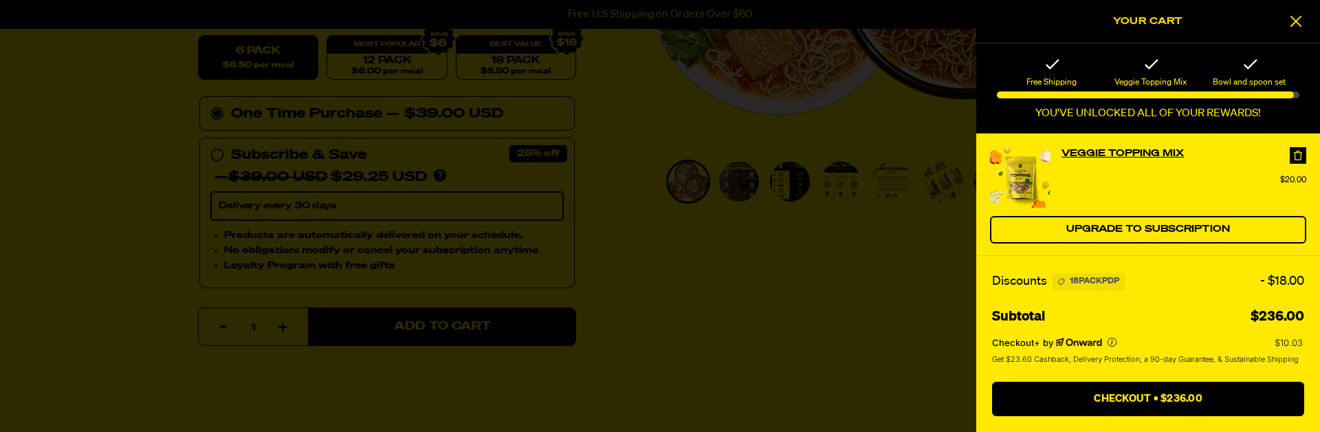
click at [1297, 160] on icon at bounding box center [1298, 156] width 8 height 10
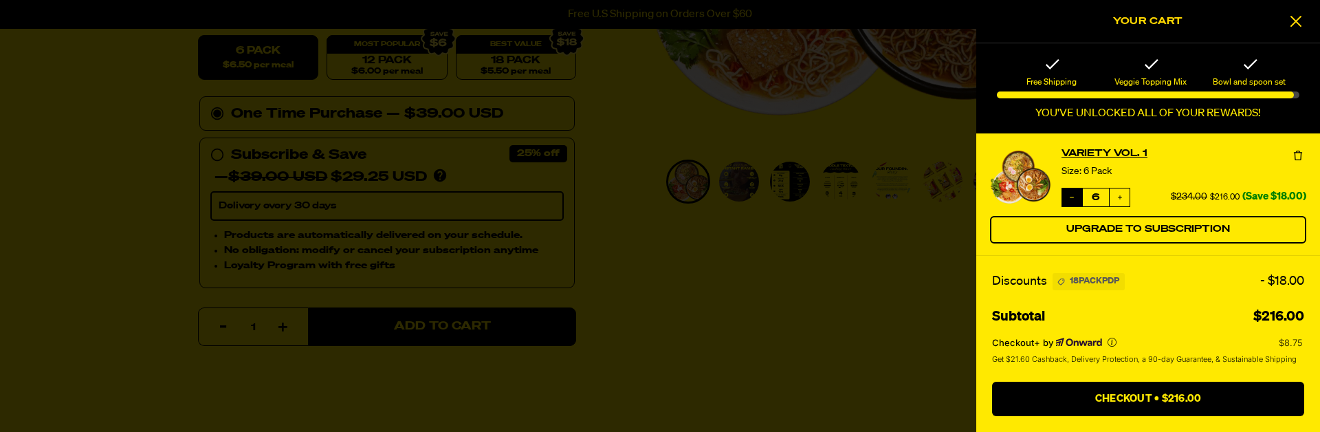
click at [1071, 196] on icon "Decrease quantity" at bounding box center [1072, 197] width 8 height 8
click at [1073, 201] on icon "Decrease quantity" at bounding box center [1072, 197] width 8 height 8
click at [1070, 200] on icon "Decrease quantity" at bounding box center [1072, 197] width 8 height 8
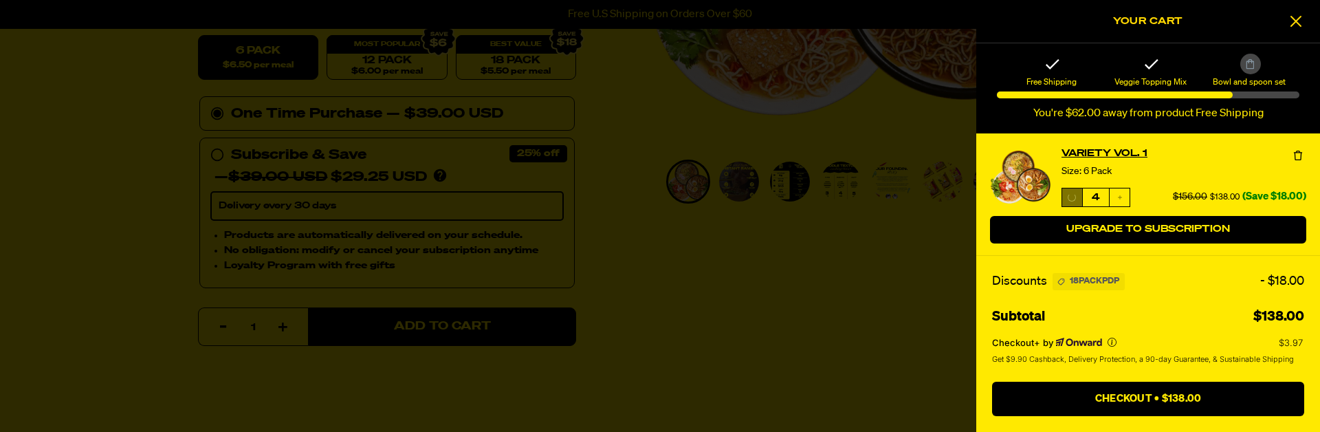
type input "3"
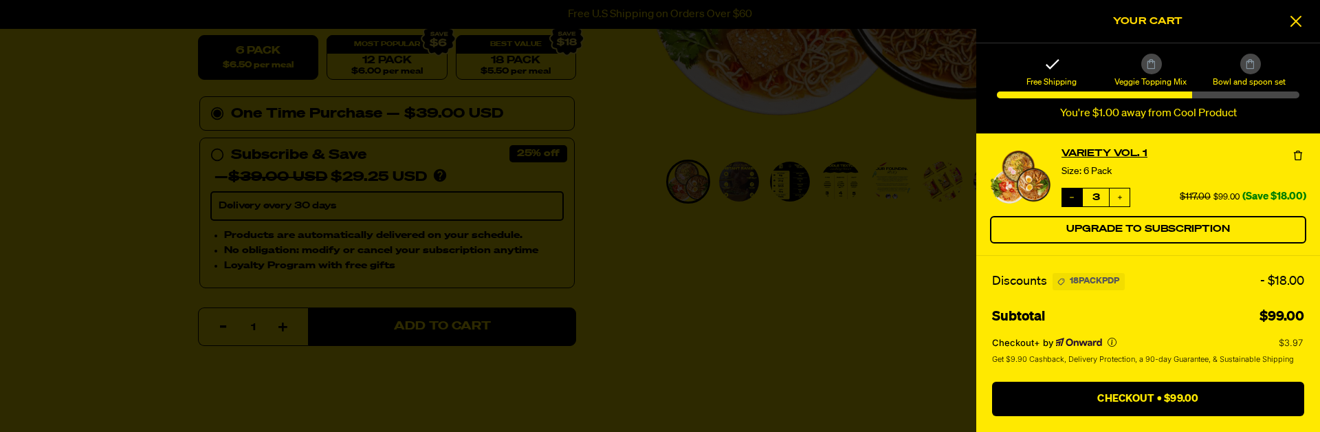
click at [1076, 198] on button "Decrease quantity" at bounding box center [1072, 197] width 20 height 18
click at [1071, 199] on icon "Decrease quantity" at bounding box center [1072, 197] width 8 height 8
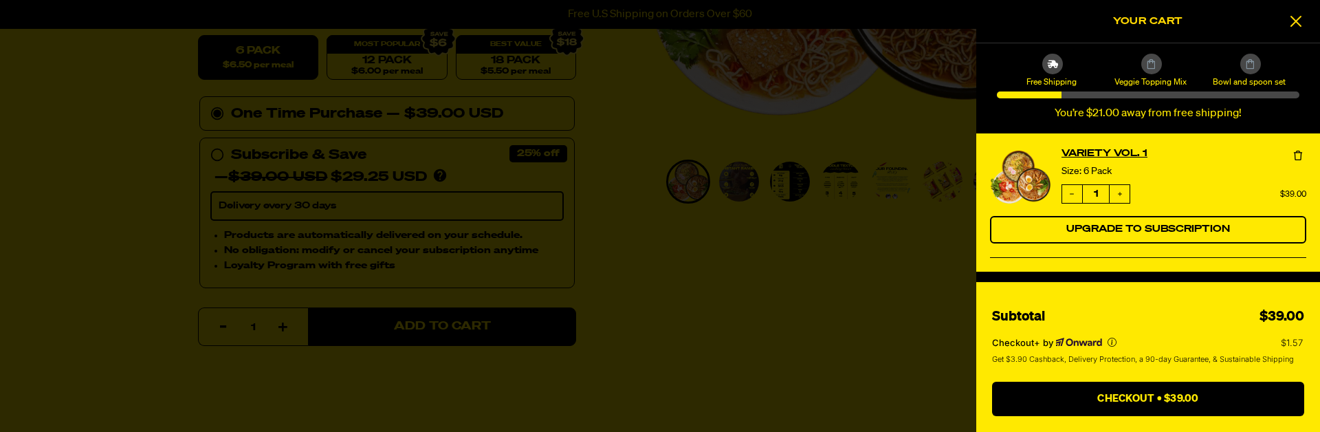
drag, startPoint x: 1251, startPoint y: 67, endPoint x: 1220, endPoint y: 66, distance: 31.0
click at [1240, 63] on div at bounding box center [1250, 64] width 21 height 21
click at [641, 122] on div at bounding box center [660, 216] width 1320 height 432
